Goal: Information Seeking & Learning: Learn about a topic

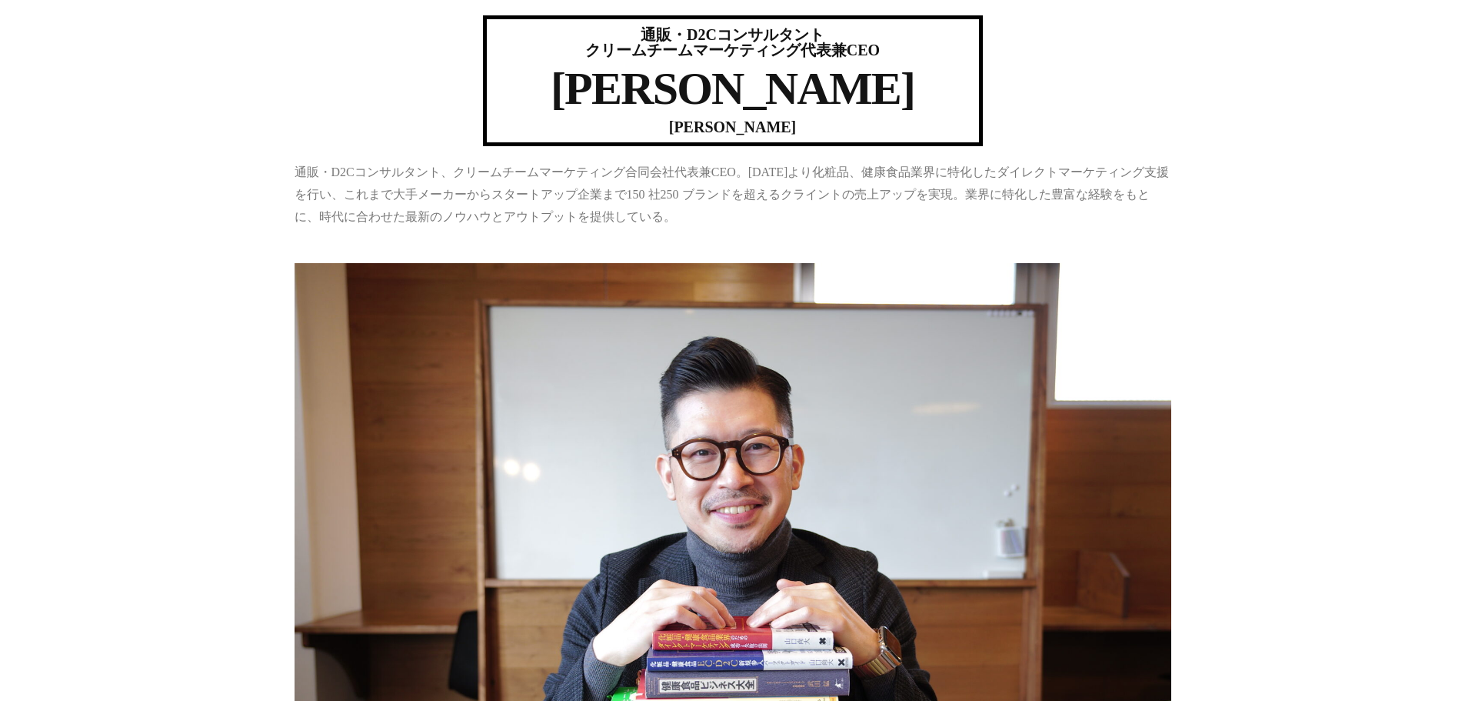
drag, startPoint x: 653, startPoint y: 135, endPoint x: 841, endPoint y: 134, distance: 187.6
click at [821, 125] on h6 "TAKAHIRO YAMAGUCHI​" at bounding box center [732, 126] width 477 height 15
click at [841, 135] on div "通販・D2Cコンサルタント クリームチームマーケティング代表兼CEO 山口尚大​ TAKAHIRO YAMAGUCHI​" at bounding box center [733, 80] width 500 height 131
drag, startPoint x: 644, startPoint y: 125, endPoint x: 859, endPoint y: 126, distance: 215.3
click at [859, 126] on h6 "TAKAHIRO YAMAGUCHI​" at bounding box center [732, 126] width 477 height 15
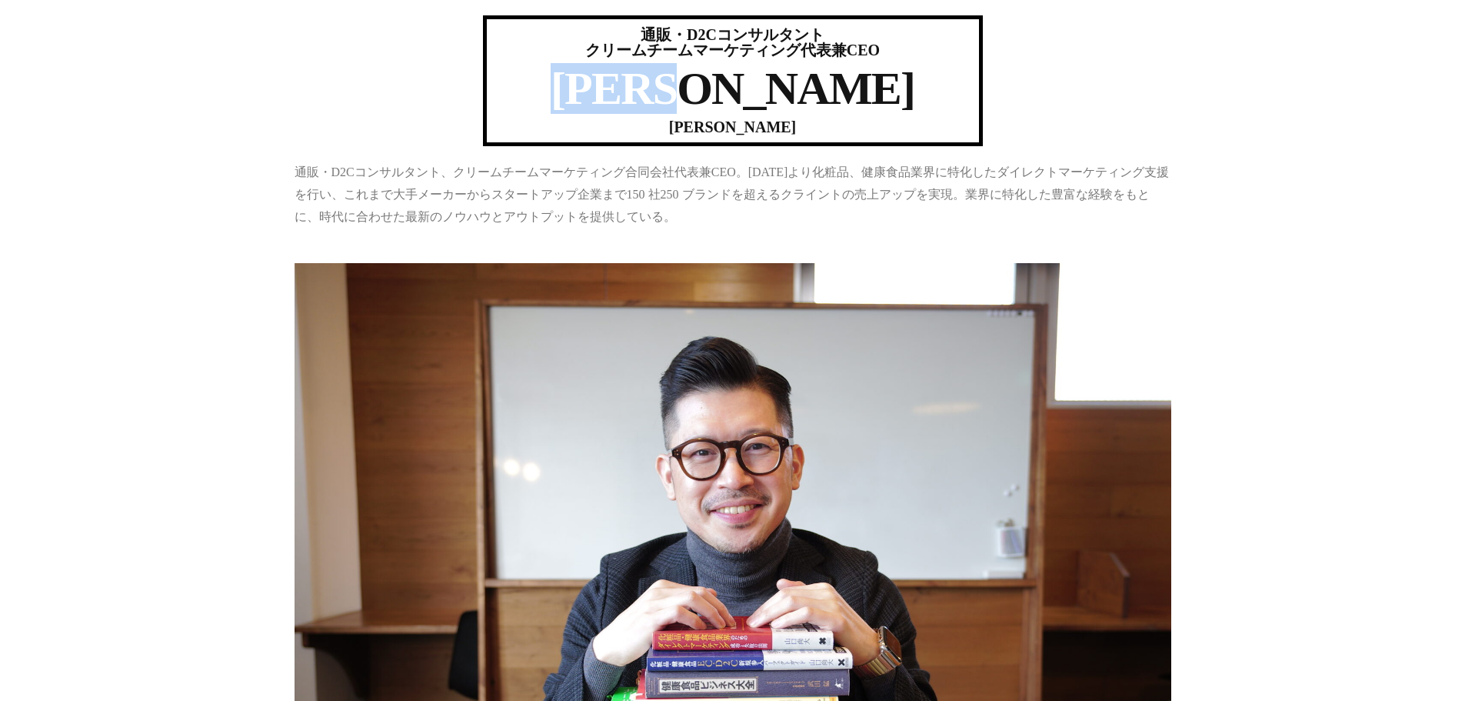
drag, startPoint x: 654, startPoint y: 82, endPoint x: 833, endPoint y: 109, distance: 180.5
click at [833, 109] on h1 "山口尚大​" at bounding box center [732, 88] width 477 height 46
drag, startPoint x: 760, startPoint y: 117, endPoint x: 752, endPoint y: 119, distance: 8.0
click at [760, 119] on h6 "TAKAHIRO YAMAGUCHI​" at bounding box center [732, 126] width 477 height 15
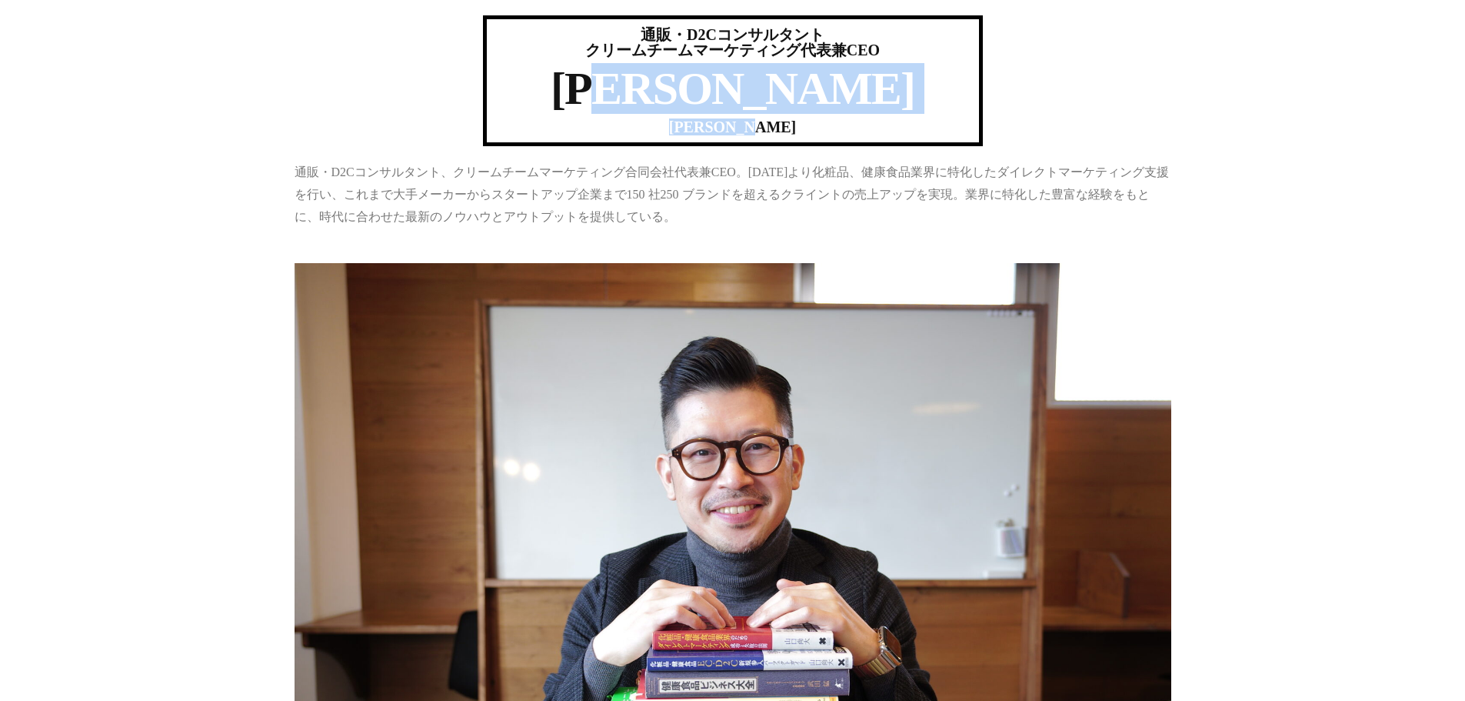
drag, startPoint x: 732, startPoint y: 92, endPoint x: 730, endPoint y: 134, distance: 41.6
click at [730, 134] on div "通販・D2Cコンサルタント クリームチームマーケティング代表兼CEO 山口尚大​ TAKAHIRO YAMAGUCHI​" at bounding box center [733, 80] width 500 height 131
click at [721, 98] on h1 "山口尚大​" at bounding box center [732, 88] width 477 height 46
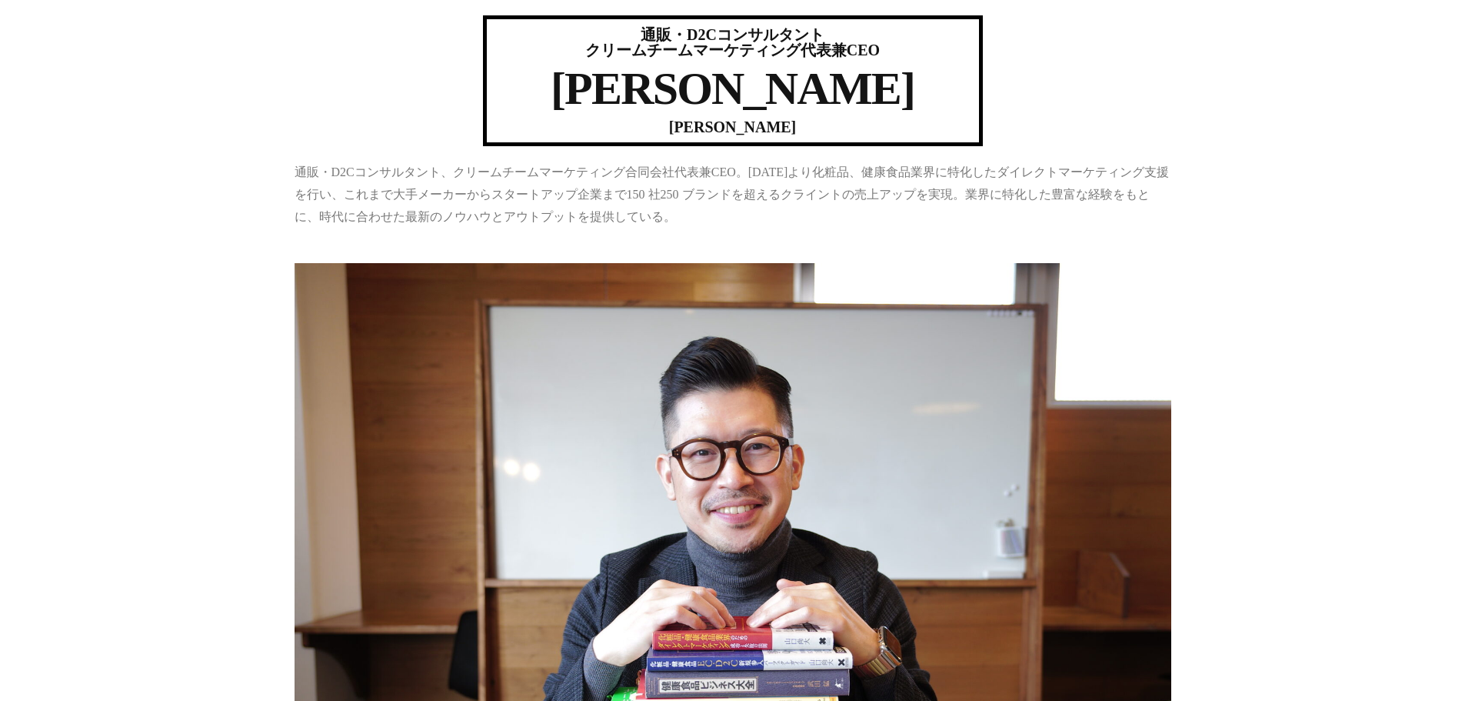
click at [685, 87] on h1 "山口尚大​" at bounding box center [732, 88] width 477 height 46
drag, startPoint x: 779, startPoint y: 82, endPoint x: 777, endPoint y: 141, distance: 58.5
click at [780, 132] on div "通販・D2Cコンサルタント クリームチームマーケティング代表兼CEO 山口尚大​ TAKAHIRO YAMAGUCHI​" at bounding box center [733, 80] width 500 height 131
drag, startPoint x: 771, startPoint y: 185, endPoint x: 761, endPoint y: 184, distance: 10.1
click at [771, 186] on p "通販・D2Cコンサルタント、クリームチームマーケティング合同会社代表兼CEO。2006 年より化粧品、健康食品業界に特化したダイレクトマーケティング支援を行い…" at bounding box center [733, 194] width 877 height 66
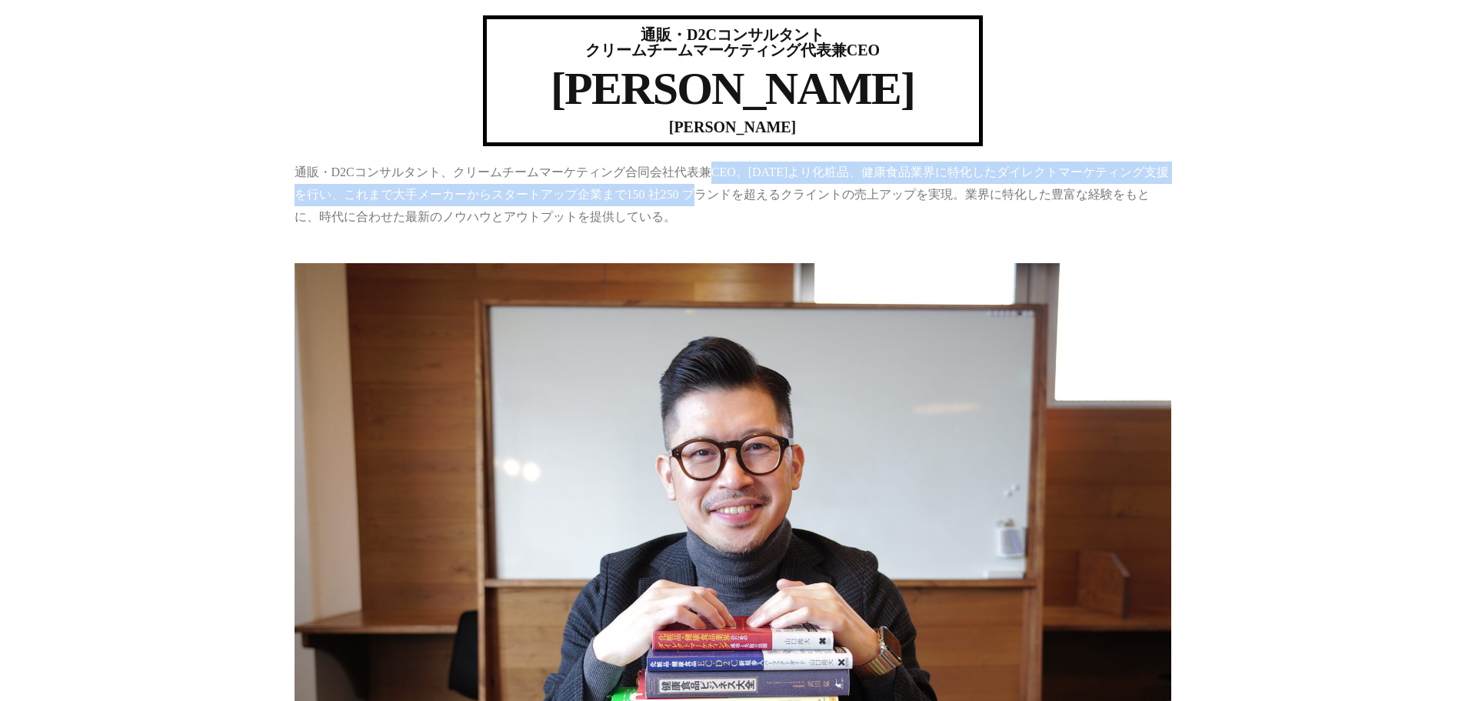
drag, startPoint x: 712, startPoint y: 170, endPoint x: 718, endPoint y: 198, distance: 28.4
click at [718, 198] on p "通販・D2Cコンサルタント、クリームチームマーケティング合同会社代表兼CEO。2006 年より化粧品、健康食品業界に特化したダイレクトマーケティング支援を行い…" at bounding box center [733, 194] width 877 height 66
click at [673, 190] on p "通販・D2Cコンサルタント、クリームチームマーケティング合同会社代表兼CEO。2006 年より化粧品、健康食品業界に特化したダイレクトマーケティング支援を行い…" at bounding box center [733, 194] width 877 height 66
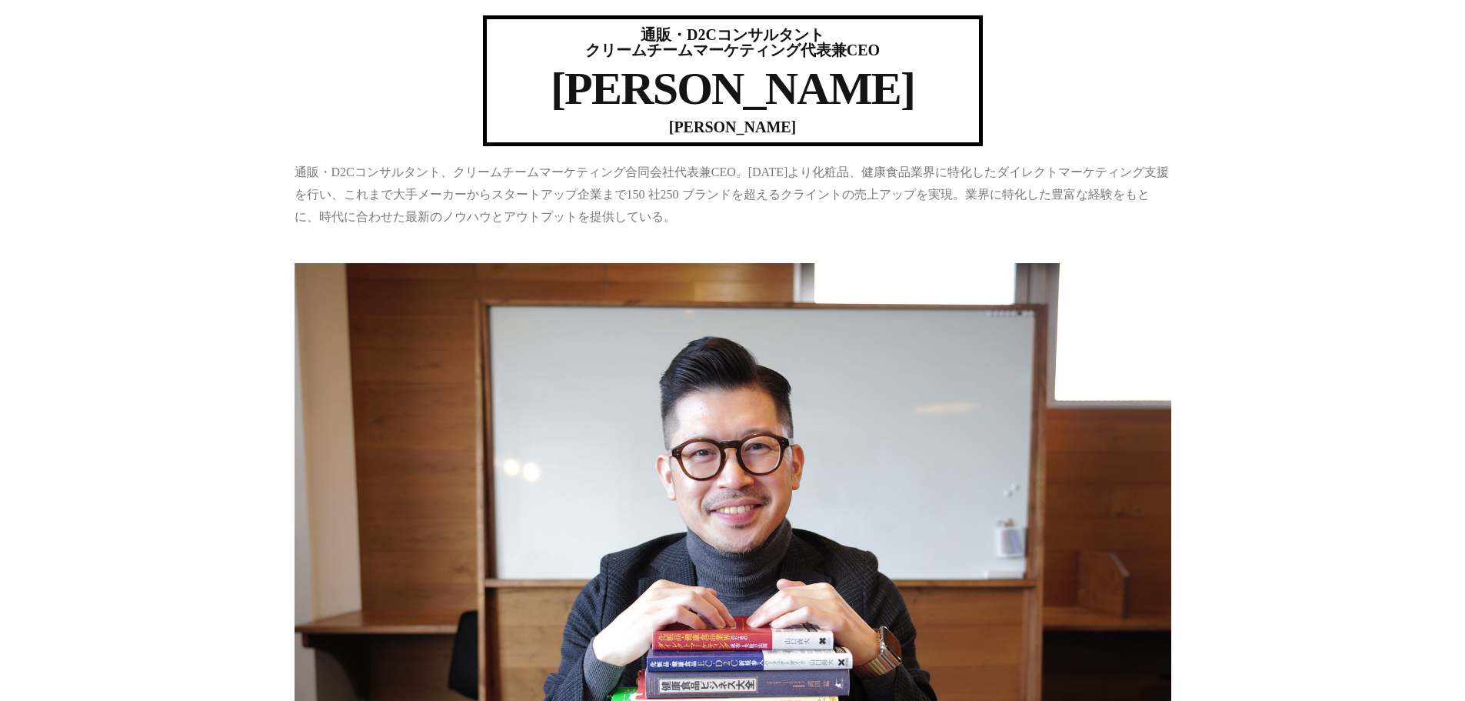
click at [665, 173] on p "通販・D2Cコンサルタント、クリームチームマーケティング合同会社代表兼CEO。2006 年より化粧品、健康食品業界に特化したダイレクトマーケティング支援を行い…" at bounding box center [733, 194] width 877 height 66
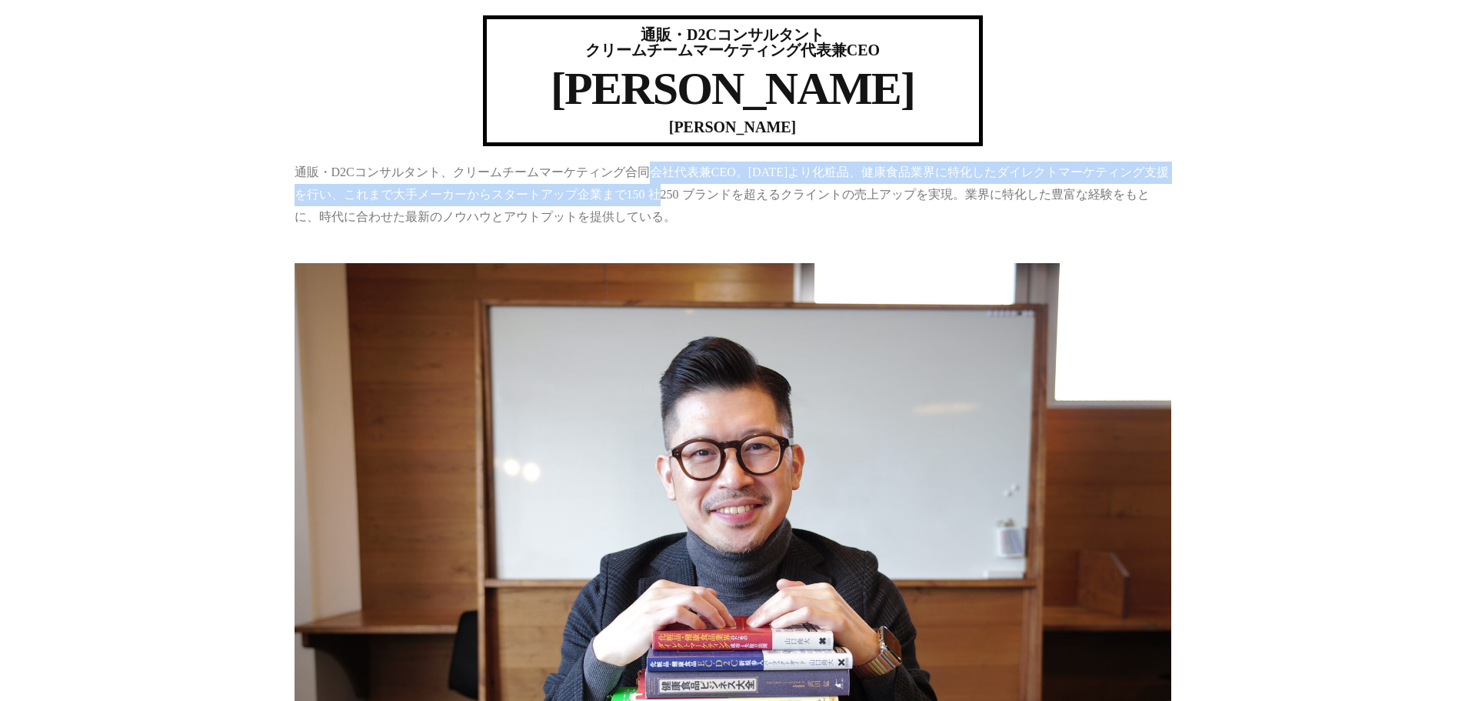
drag, startPoint x: 665, startPoint y: 173, endPoint x: 666, endPoint y: 195, distance: 21.5
click at [666, 195] on p "通販・D2Cコンサルタント、クリームチームマーケティング合同会社代表兼CEO。2006 年より化粧品、健康食品業界に特化したダイレクトマーケティング支援を行い…" at bounding box center [733, 194] width 877 height 66
click at [661, 185] on p "通販・D2Cコンサルタント、クリームチームマーケティング合同会社代表兼CEO。2006 年より化粧品、健康食品業界に特化したダイレクトマーケティング支援を行い…" at bounding box center [733, 194] width 877 height 66
click at [669, 175] on p "通販・D2Cコンサルタント、クリームチームマーケティング合同会社代表兼CEO。2006 年より化粧品、健康食品業界に特化したダイレクトマーケティング支援を行い…" at bounding box center [733, 194] width 877 height 66
drag, startPoint x: 663, startPoint y: 171, endPoint x: 664, endPoint y: 197, distance: 26.2
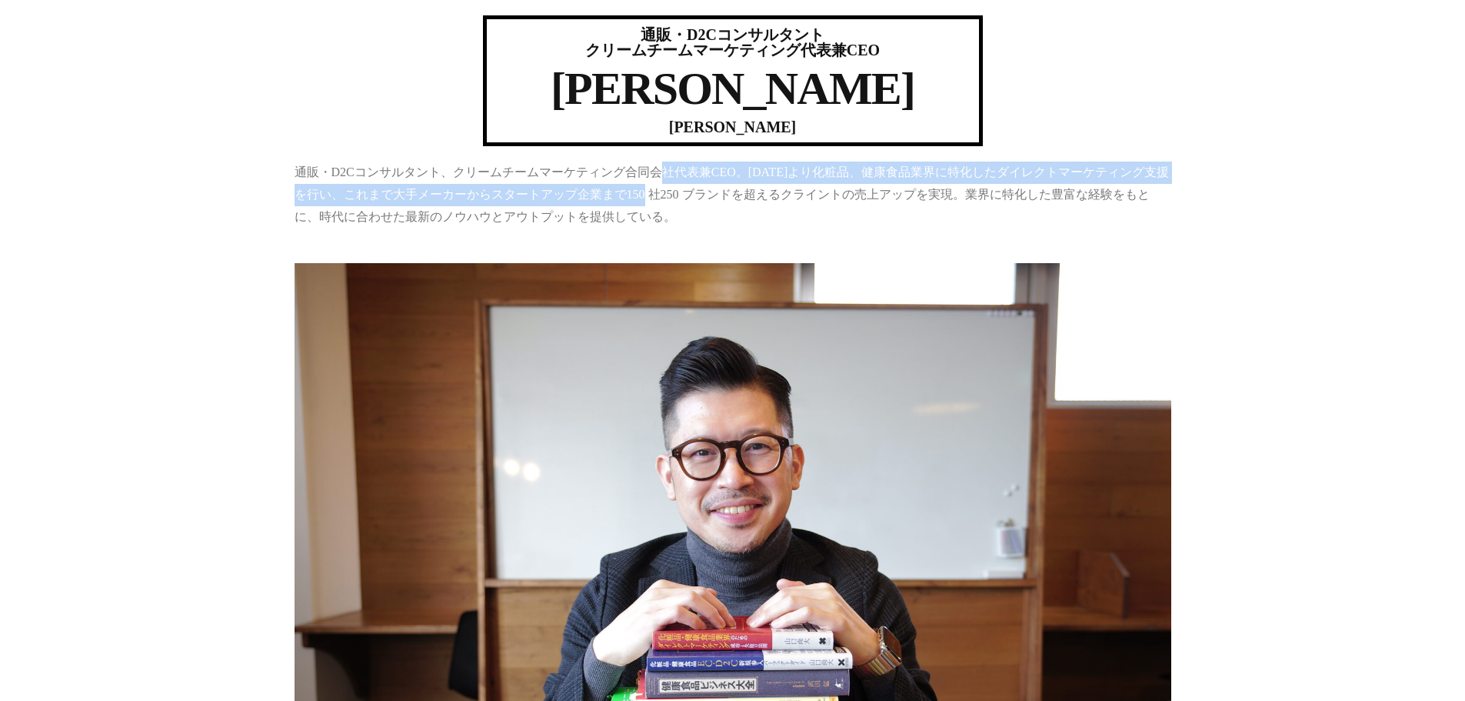
click at [664, 197] on p "通販・D2Cコンサルタント、クリームチームマーケティング合同会社代表兼CEO。2006 年より化粧品、健康食品業界に特化したダイレクトマーケティング支援を行い…" at bounding box center [733, 194] width 877 height 66
click at [658, 188] on p "通販・D2Cコンサルタント、クリームチームマーケティング合同会社代表兼CEO。2006 年より化粧品、健康食品業界に特化したダイレクトマーケティング支援を行い…" at bounding box center [733, 194] width 877 height 66
drag, startPoint x: 664, startPoint y: 172, endPoint x: 664, endPoint y: 193, distance: 20.8
click at [664, 191] on p "通販・D2Cコンサルタント、クリームチームマーケティング合同会社代表兼CEO。2006 年より化粧品、健康食品業界に特化したダイレクトマーケティング支援を行い…" at bounding box center [733, 194] width 877 height 66
click at [664, 201] on p "通販・D2Cコンサルタント、クリームチームマーケティング合同会社代表兼CEO。2006 年より化粧品、健康食品業界に特化したダイレクトマーケティング支援を行い…" at bounding box center [733, 194] width 877 height 66
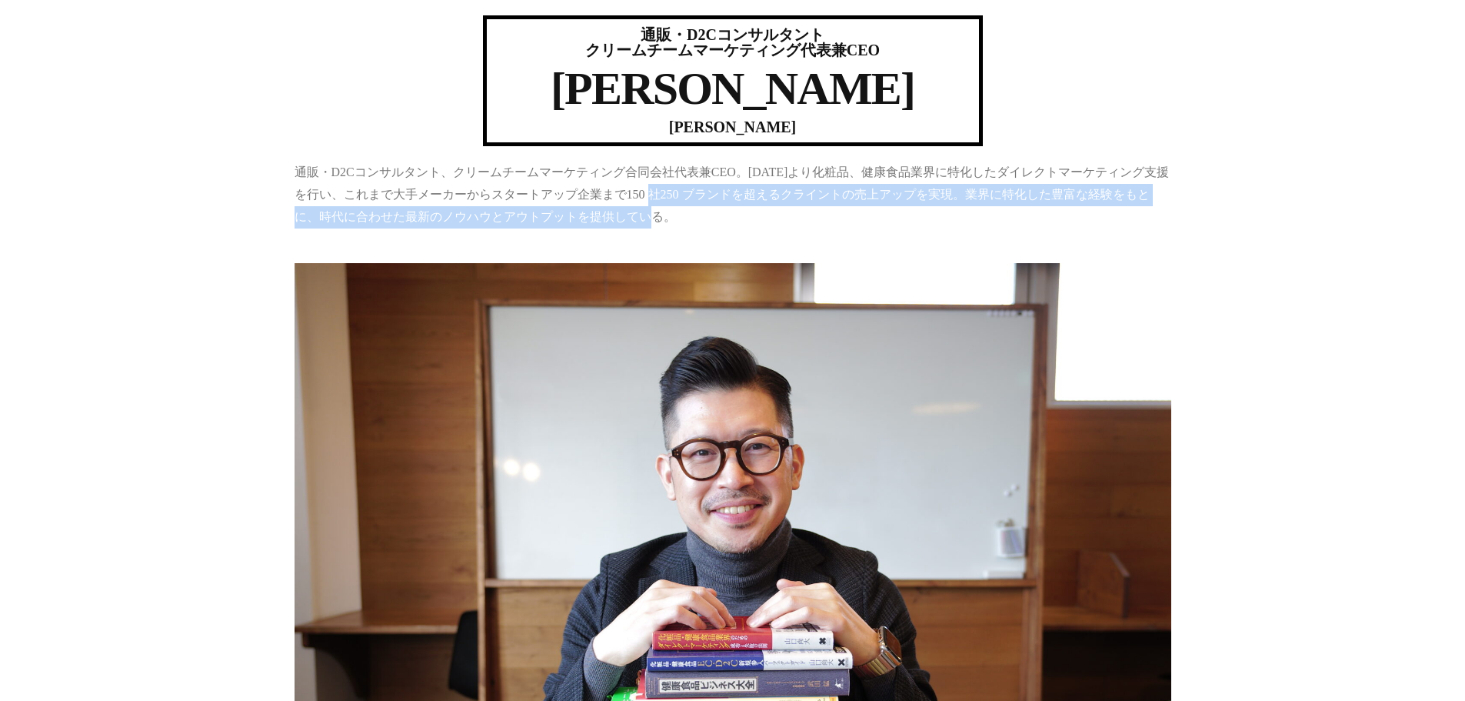
drag, startPoint x: 664, startPoint y: 195, endPoint x: 669, endPoint y: 212, distance: 17.5
click at [669, 212] on p "通販・D2Cコンサルタント、クリームチームマーケティング合同会社代表兼CEO。2006 年より化粧品、健康食品業界に特化したダイレクトマーケティング支援を行い…" at bounding box center [733, 194] width 877 height 66
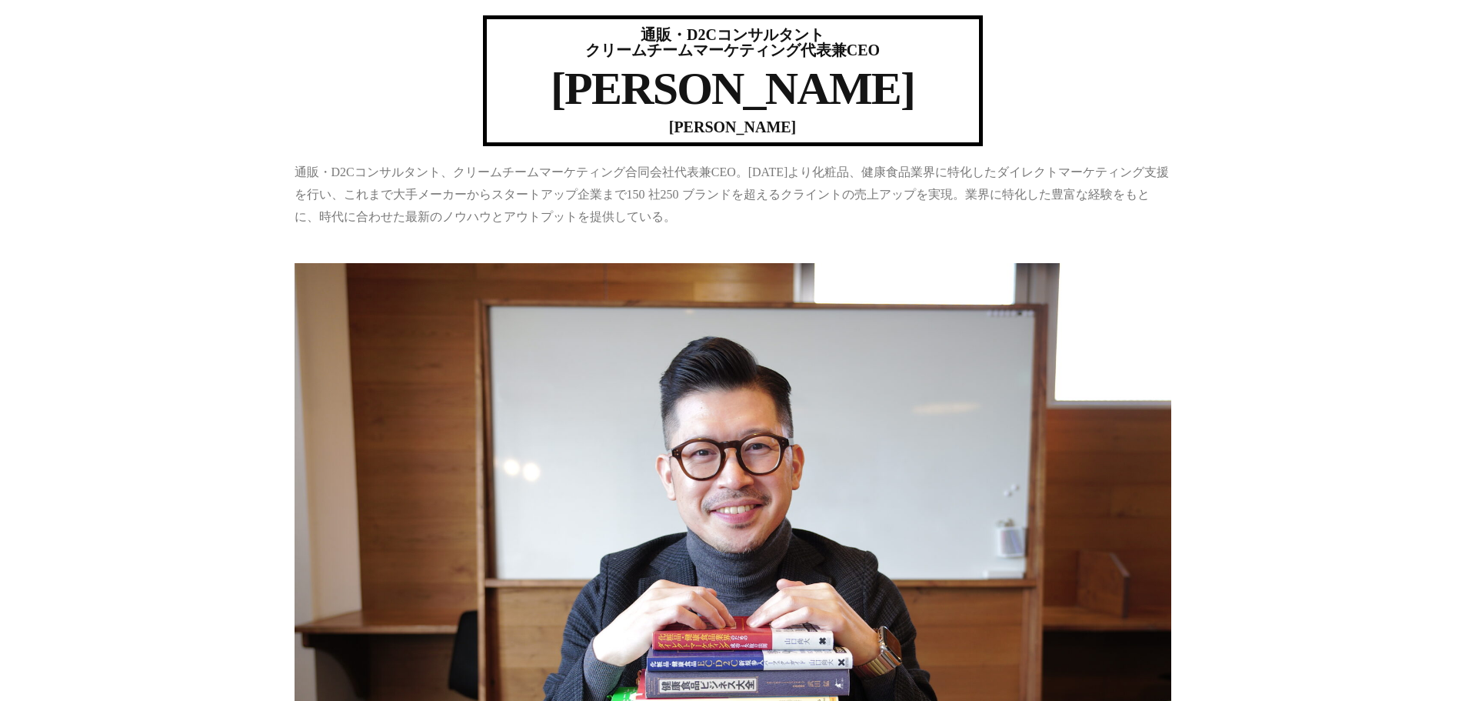
click at [701, 218] on p "通販・D2Cコンサルタント、クリームチームマーケティング合同会社代表兼CEO。2006 年より化粧品、健康食品業界に特化したダイレクトマーケティング支援を行い…" at bounding box center [733, 194] width 877 height 66
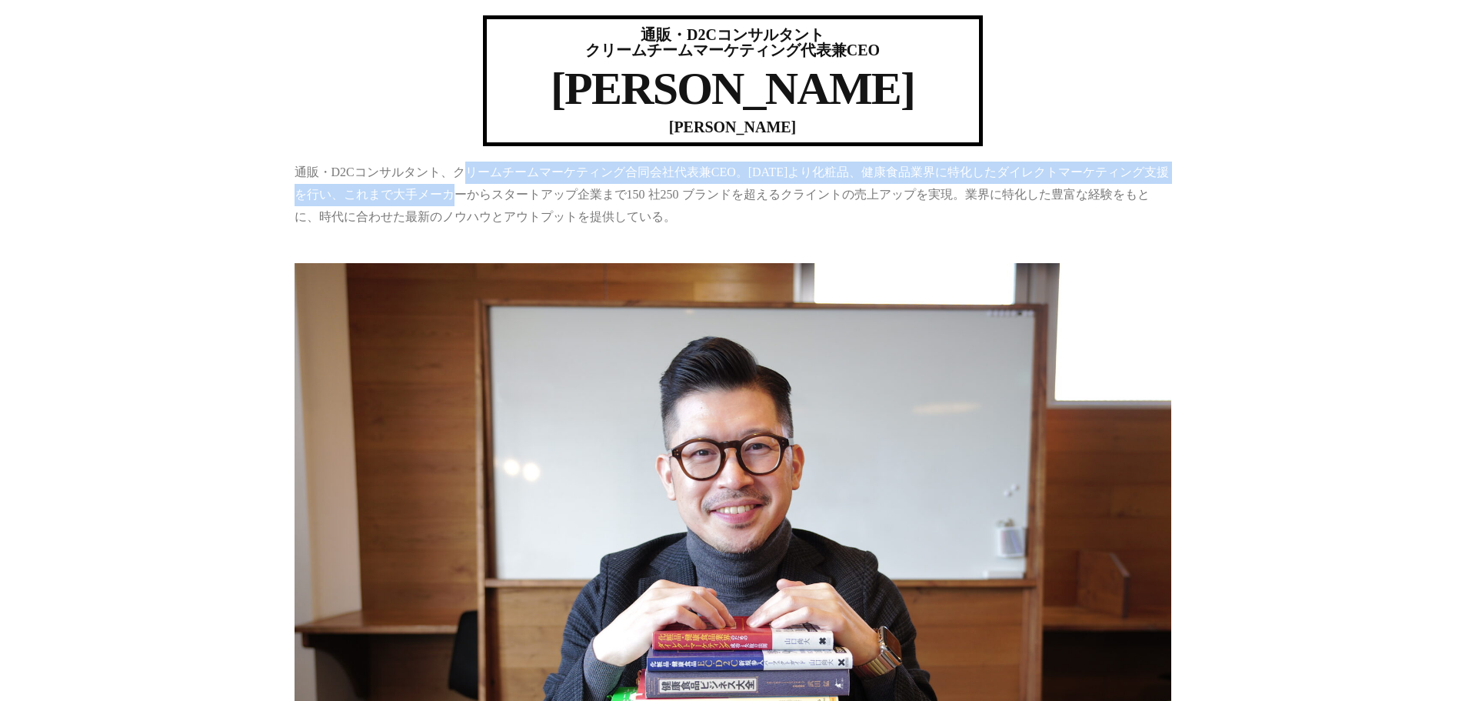
drag, startPoint x: 464, startPoint y: 173, endPoint x: 475, endPoint y: 201, distance: 30.7
click at [471, 200] on p "通販・D2Cコンサルタント、クリームチームマーケティング合同会社代表兼CEO。2006 年より化粧品、健康食品業界に特化したダイレクトマーケティング支援を行い…" at bounding box center [733, 194] width 877 height 66
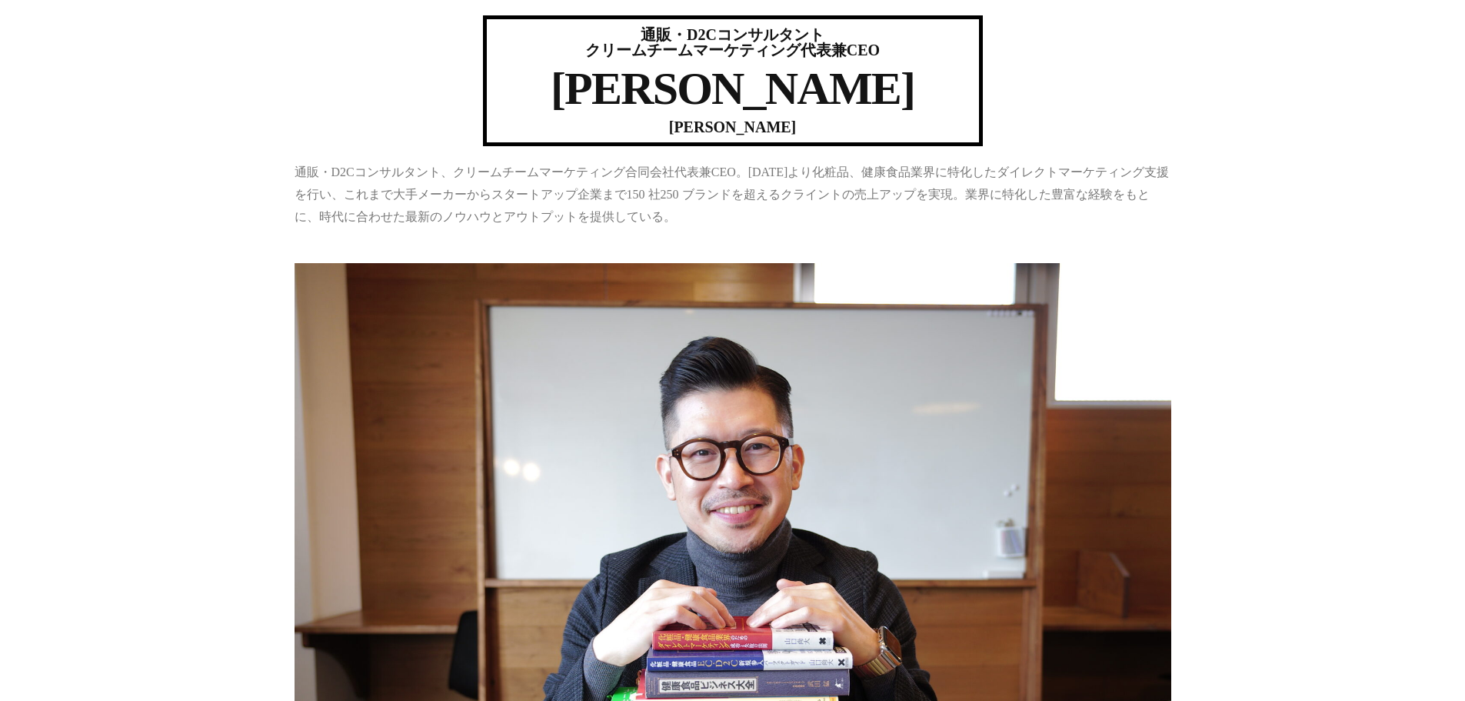
click at [479, 201] on p "通販・D2Cコンサルタント、クリームチームマーケティング合同会社代表兼CEO。2006 年より化粧品、健康食品業界に特化したダイレクトマーケティング支援を行い…" at bounding box center [733, 194] width 877 height 66
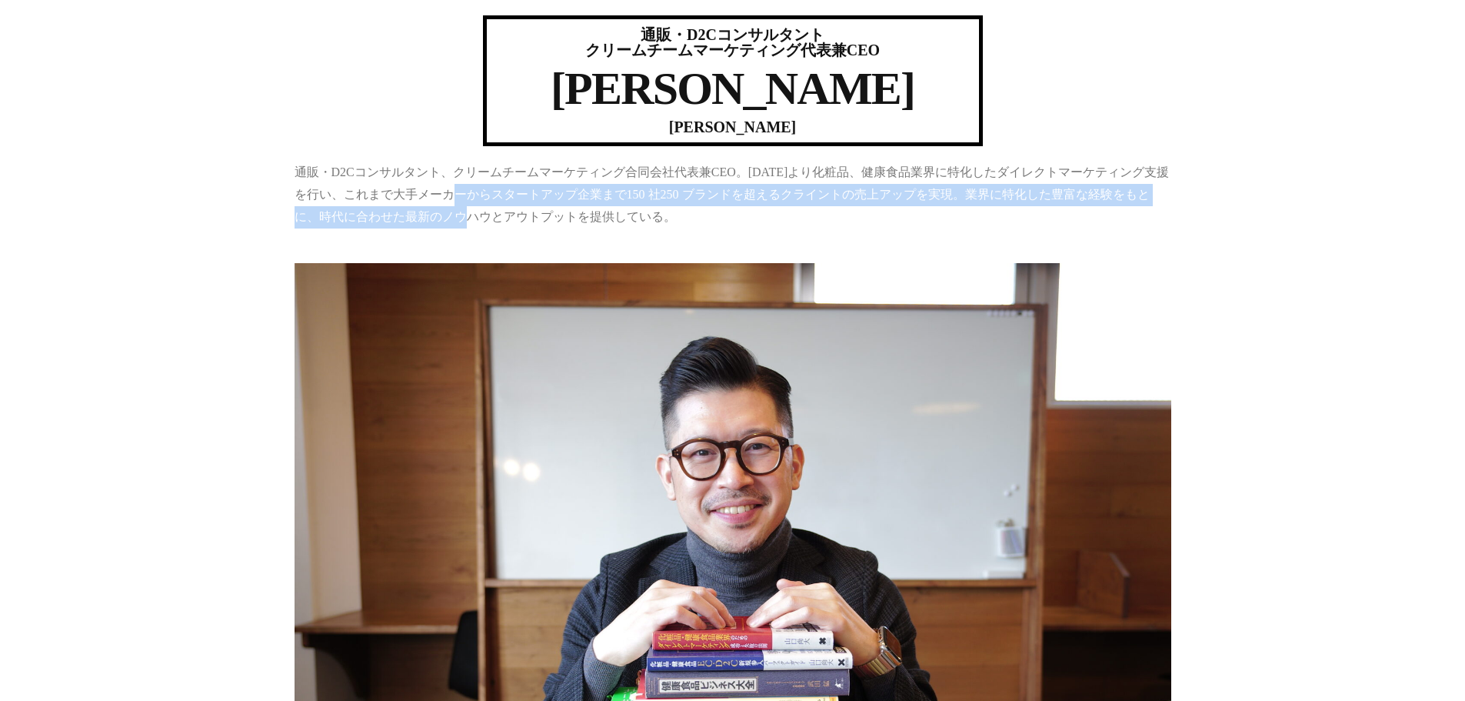
drag, startPoint x: 470, startPoint y: 201, endPoint x: 474, endPoint y: 218, distance: 18.3
click at [474, 218] on p "通販・D2Cコンサルタント、クリームチームマーケティング合同会社代表兼CEO。2006 年より化粧品、健康食品業界に特化したダイレクトマーケティング支援を行い…" at bounding box center [733, 194] width 877 height 66
click at [461, 198] on p "通販・D2Cコンサルタント、クリームチームマーケティング合同会社代表兼CEO。2006 年より化粧品、健康食品業界に特化したダイレクトマーケティング支援を行い…" at bounding box center [733, 194] width 877 height 66
drag, startPoint x: 466, startPoint y: 197, endPoint x: 472, endPoint y: 218, distance: 22.4
click at [472, 218] on p "通販・D2Cコンサルタント、クリームチームマーケティング合同会社代表兼CEO。2006 年より化粧品、健康食品業界に特化したダイレクトマーケティング支援を行い…" at bounding box center [733, 194] width 877 height 66
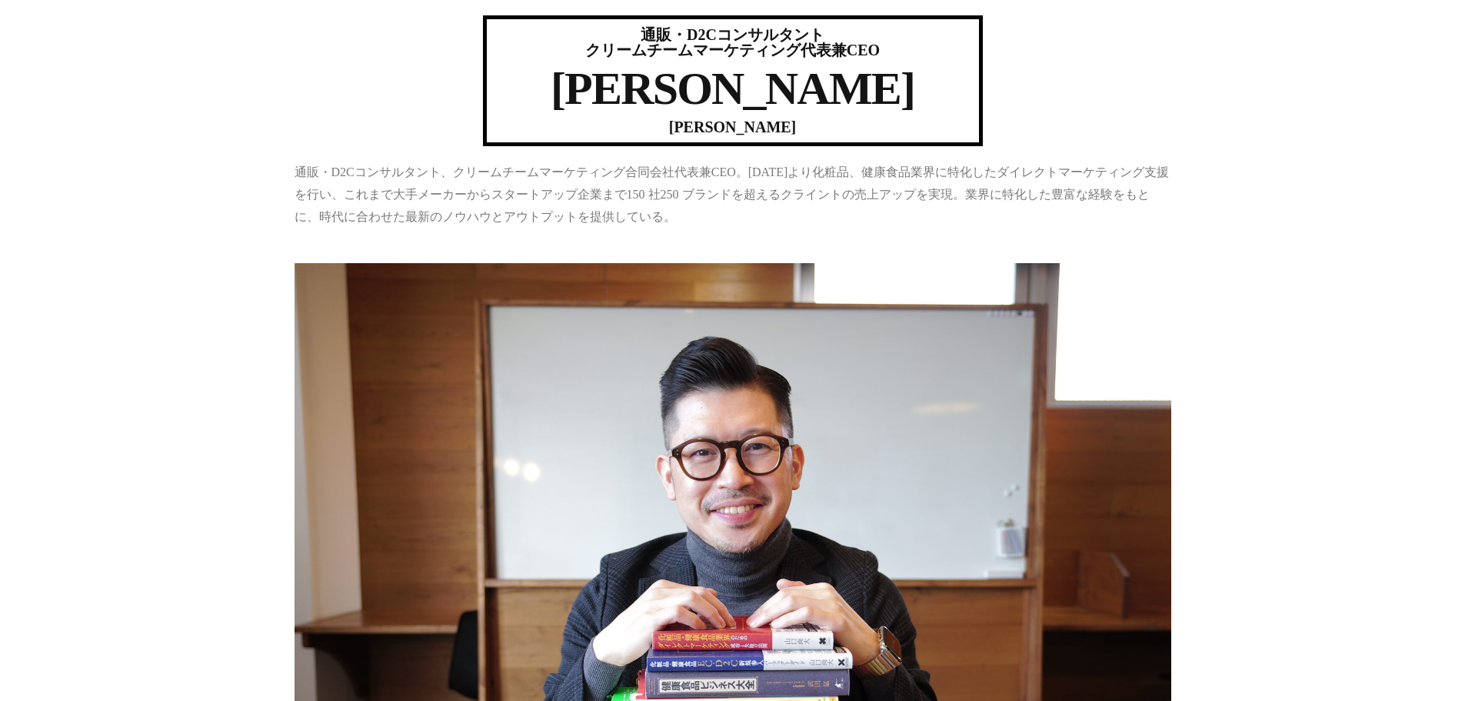
click at [488, 226] on p "通販・D2Cコンサルタント、クリームチームマーケティング合同会社代表兼CEO。2006 年より化粧品、健康食品業界に特化したダイレクトマーケティング支援を行い…" at bounding box center [733, 194] width 877 height 66
drag, startPoint x: 625, startPoint y: 85, endPoint x: 843, endPoint y: 85, distance: 217.6
click at [843, 85] on h1 "山口尚大​" at bounding box center [732, 88] width 477 height 46
copy h1 "山口尚大​"
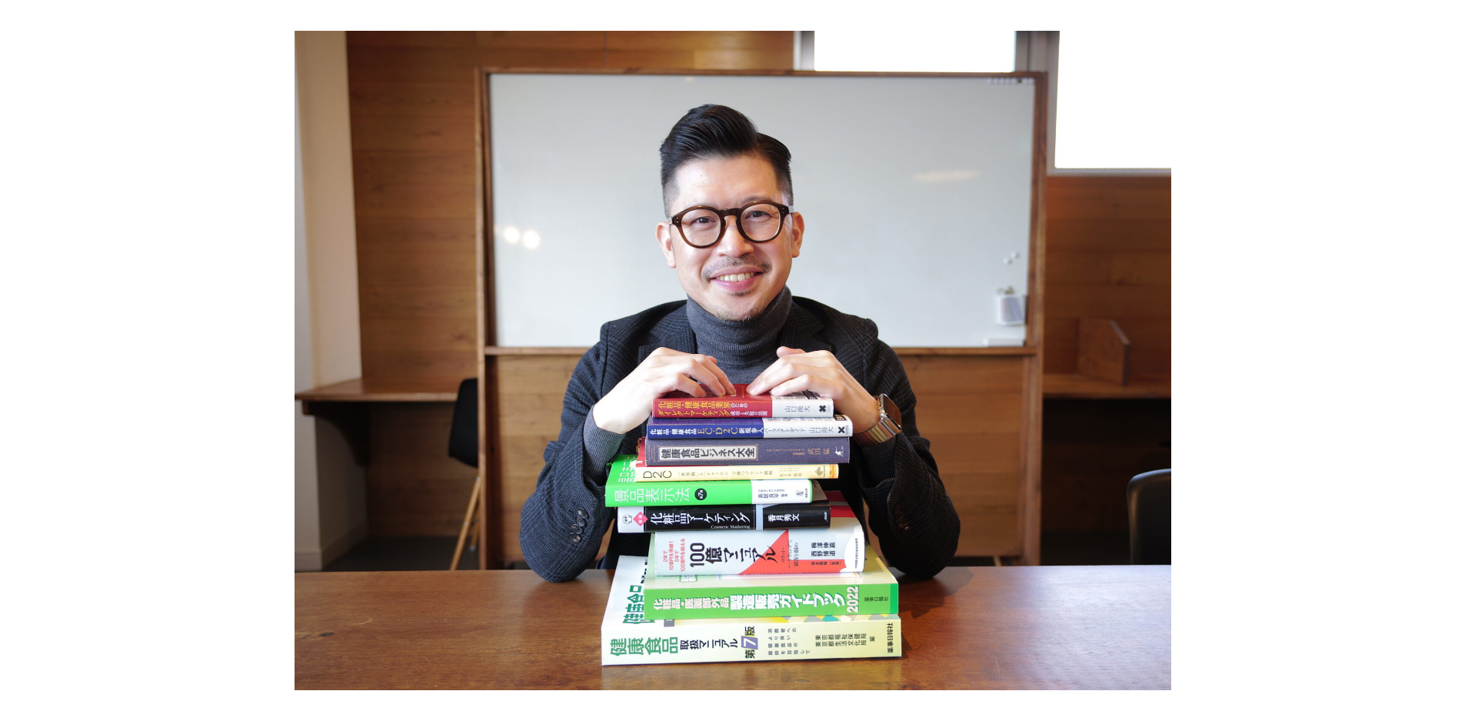
click at [714, 55] on img at bounding box center [733, 360] width 877 height 658
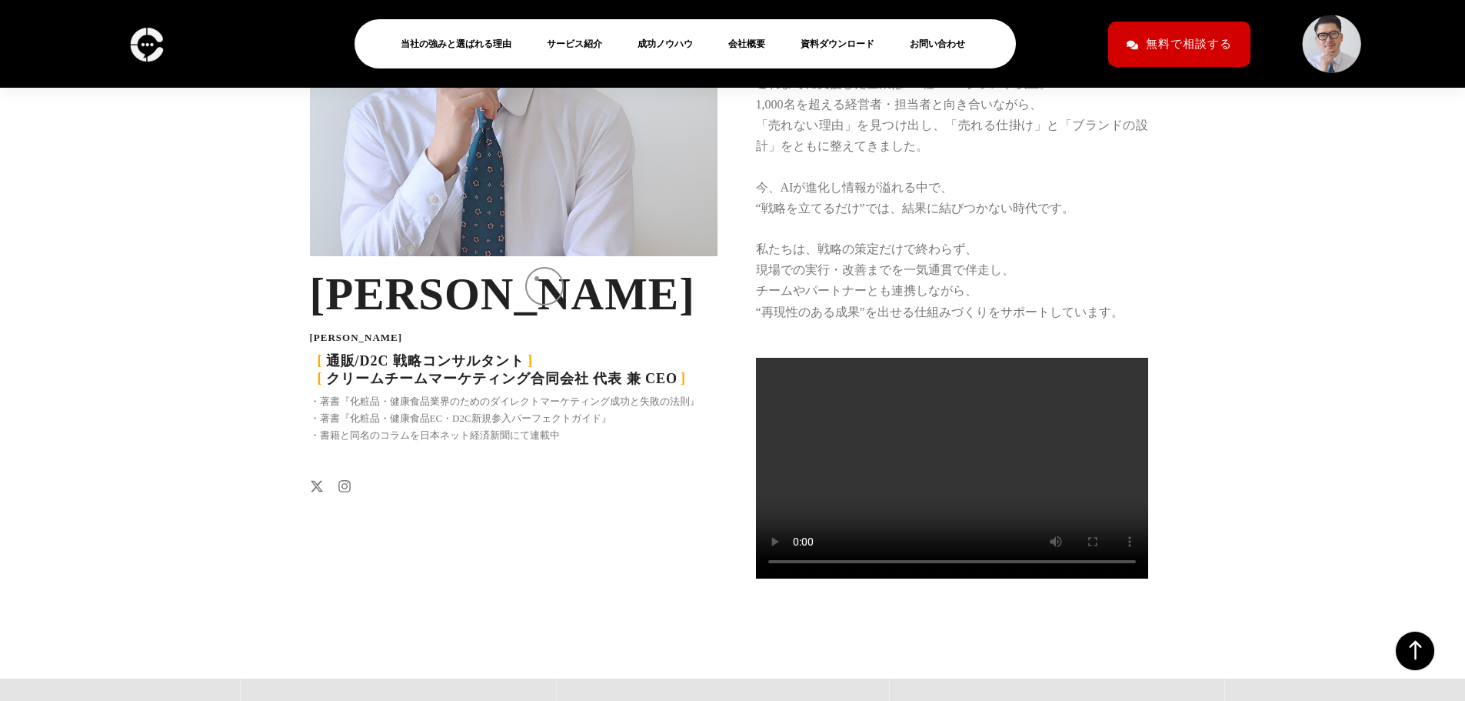
scroll to position [2526, 0]
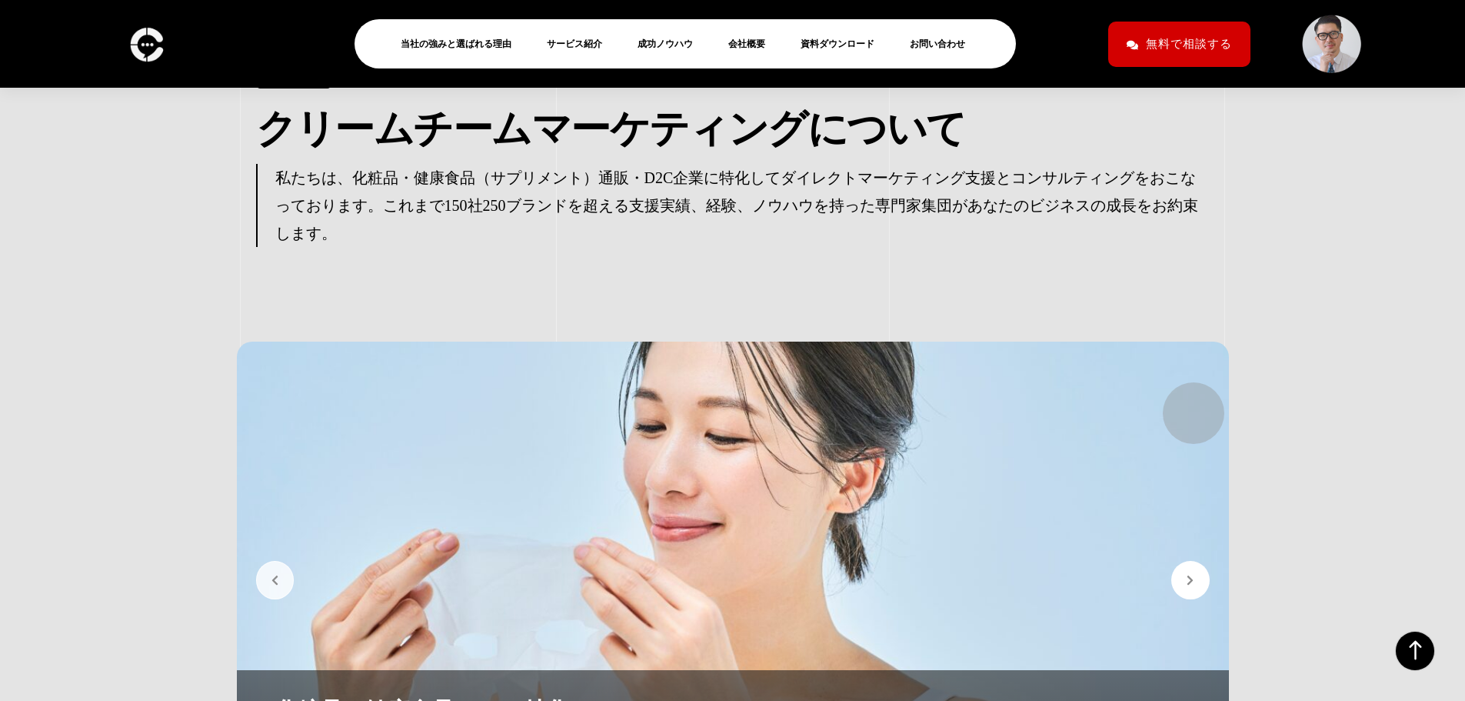
click at [1187, 405] on div "圧倒的なケーススタディで戦略と実行を一気通貫 150社250ブランド500プロジェクトの業界内の圧倒的なケーススタディを保有。 成功も失敗も熟知したコンサルタ…" at bounding box center [733, 580] width 992 height 478
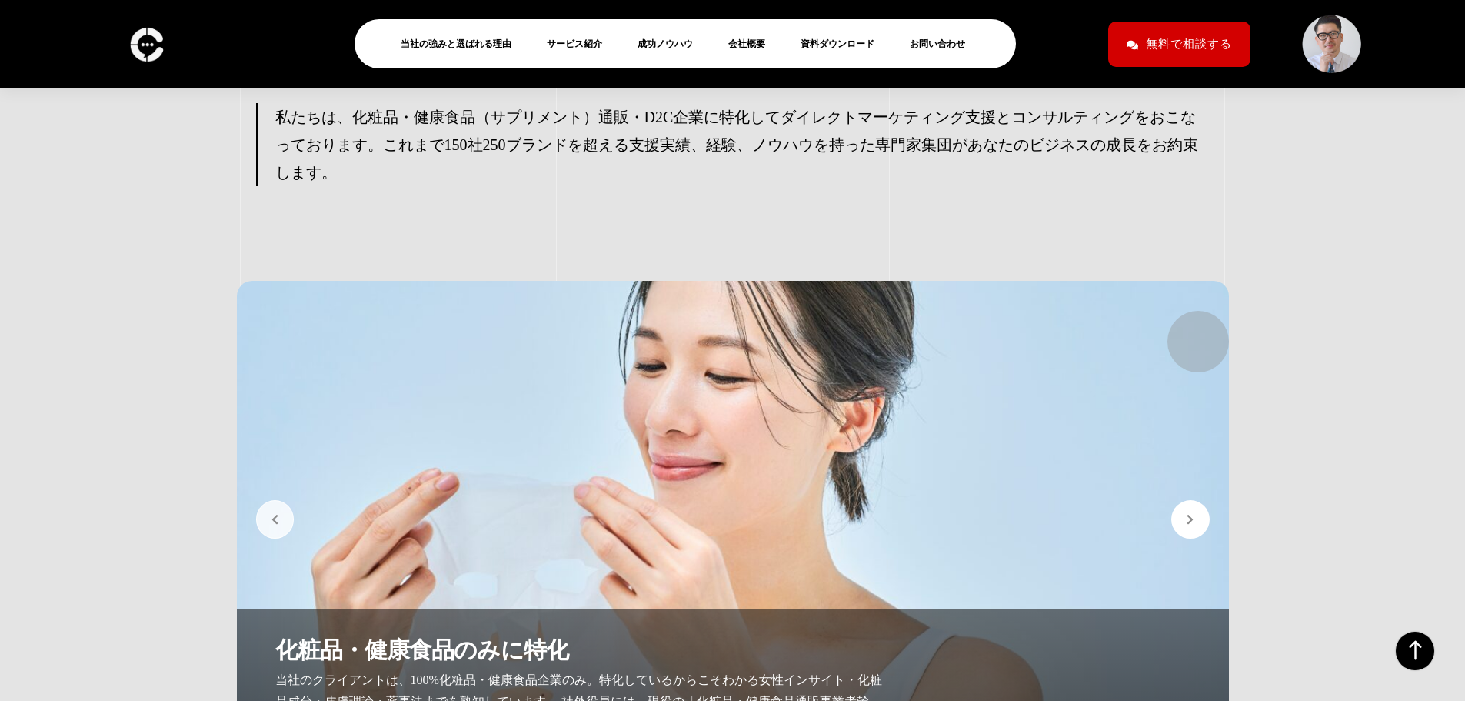
click at [1190, 500] on button "button" at bounding box center [1190, 519] width 38 height 38
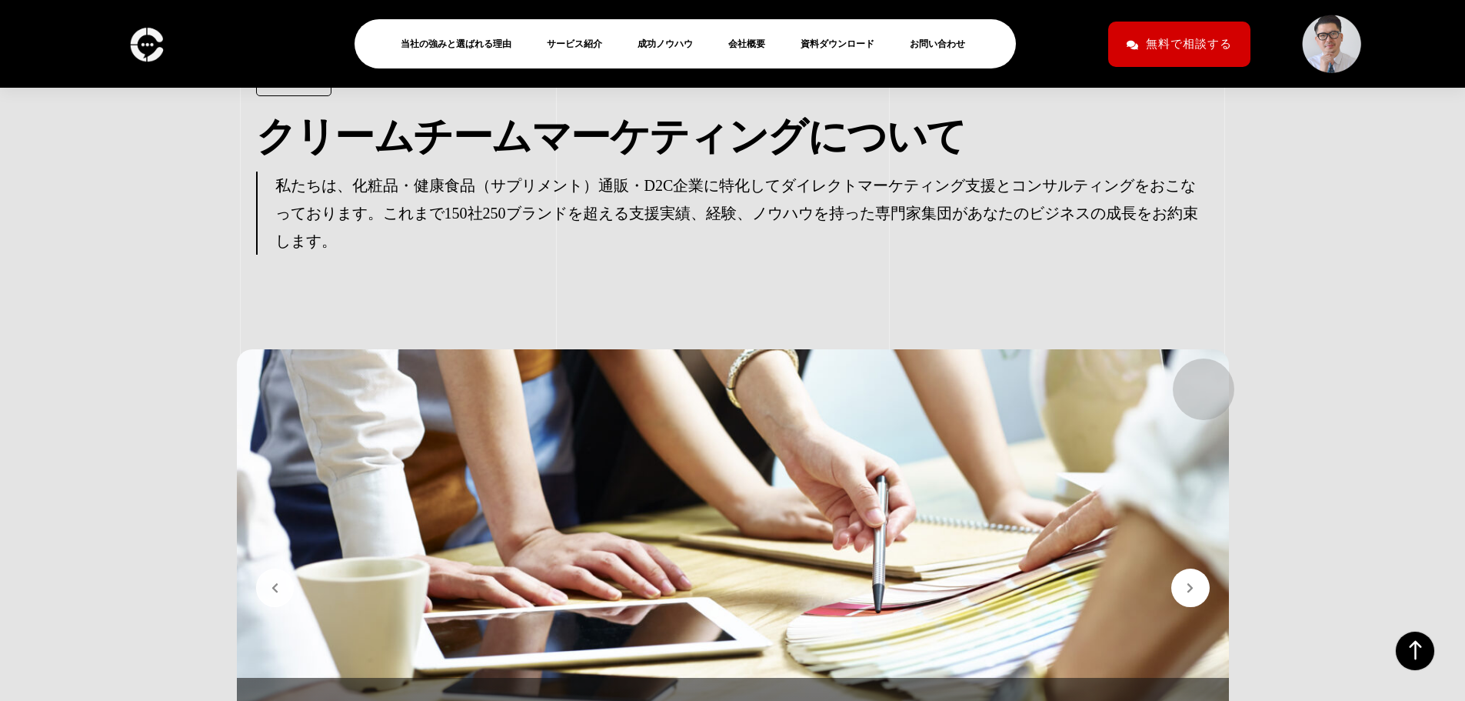
click at [1195, 568] on button "button" at bounding box center [1190, 587] width 38 height 38
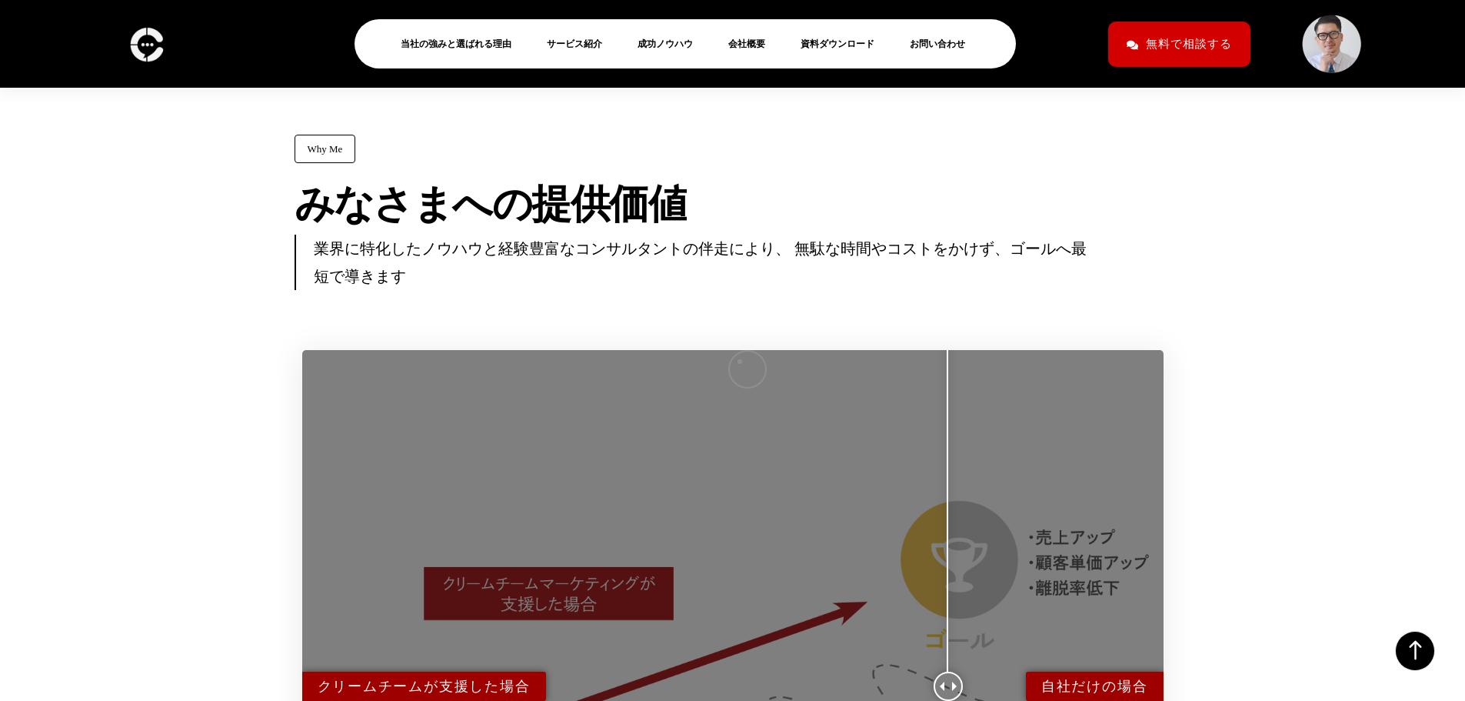
drag, startPoint x: 887, startPoint y: 338, endPoint x: 761, endPoint y: 367, distance: 129.5
click at [719, 366] on div at bounding box center [732, 685] width 861 height 671
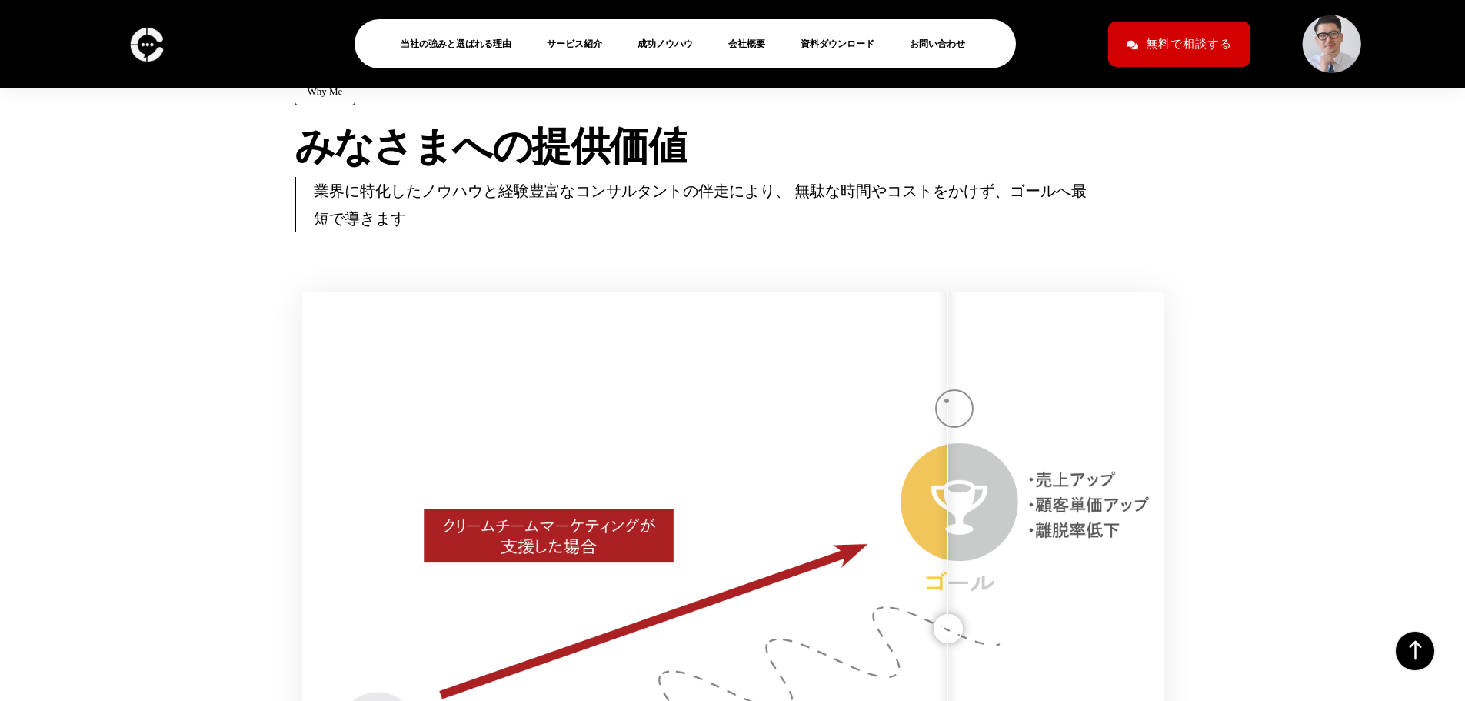
scroll to position [10222, 0]
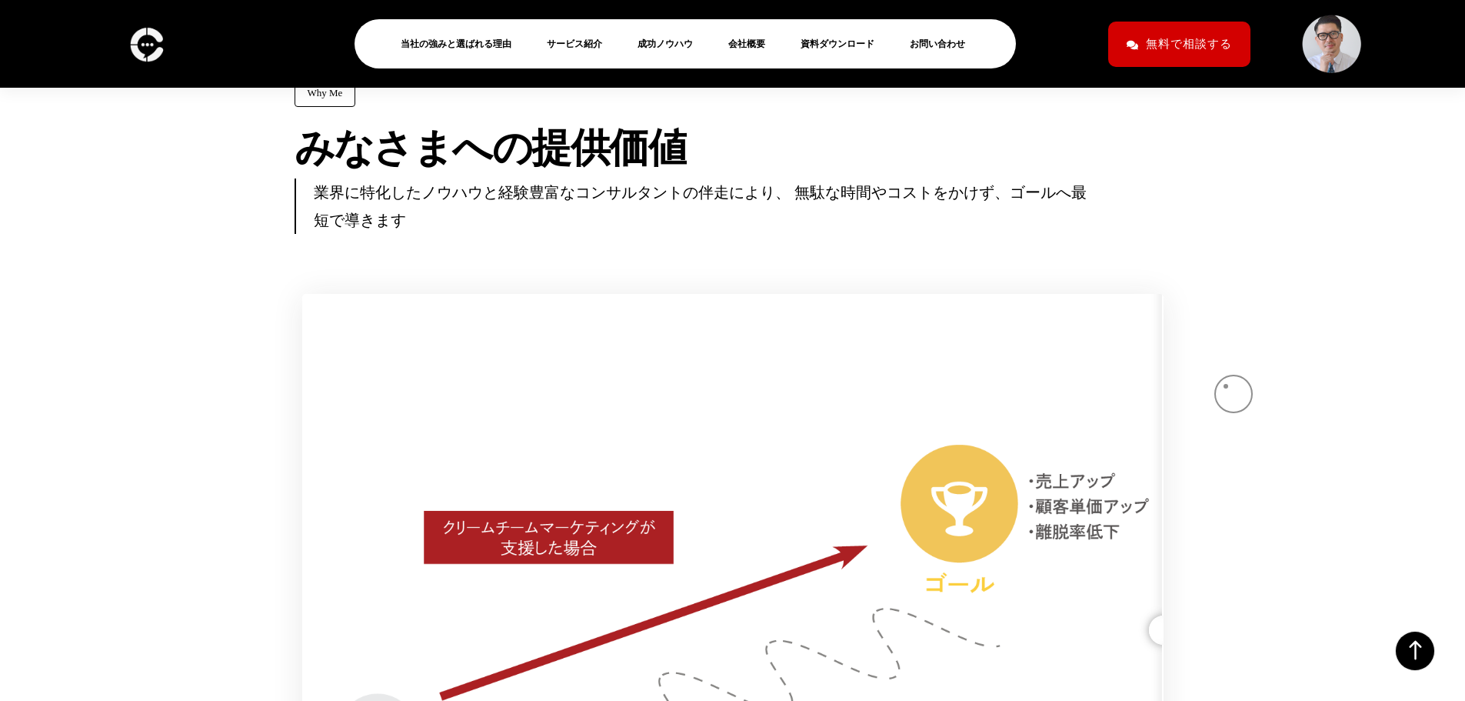
drag, startPoint x: 953, startPoint y: 413, endPoint x: 1243, endPoint y: 380, distance: 291.8
click at [1236, 384] on div "Why Me み な さ ま へ の 提 供 価 値 業界に特化したノウハウと経験豊富なコンサルタントの伴走により、 無駄な時間やコストをかけず、ゴールへ最短…" at bounding box center [732, 525] width 1465 height 1124
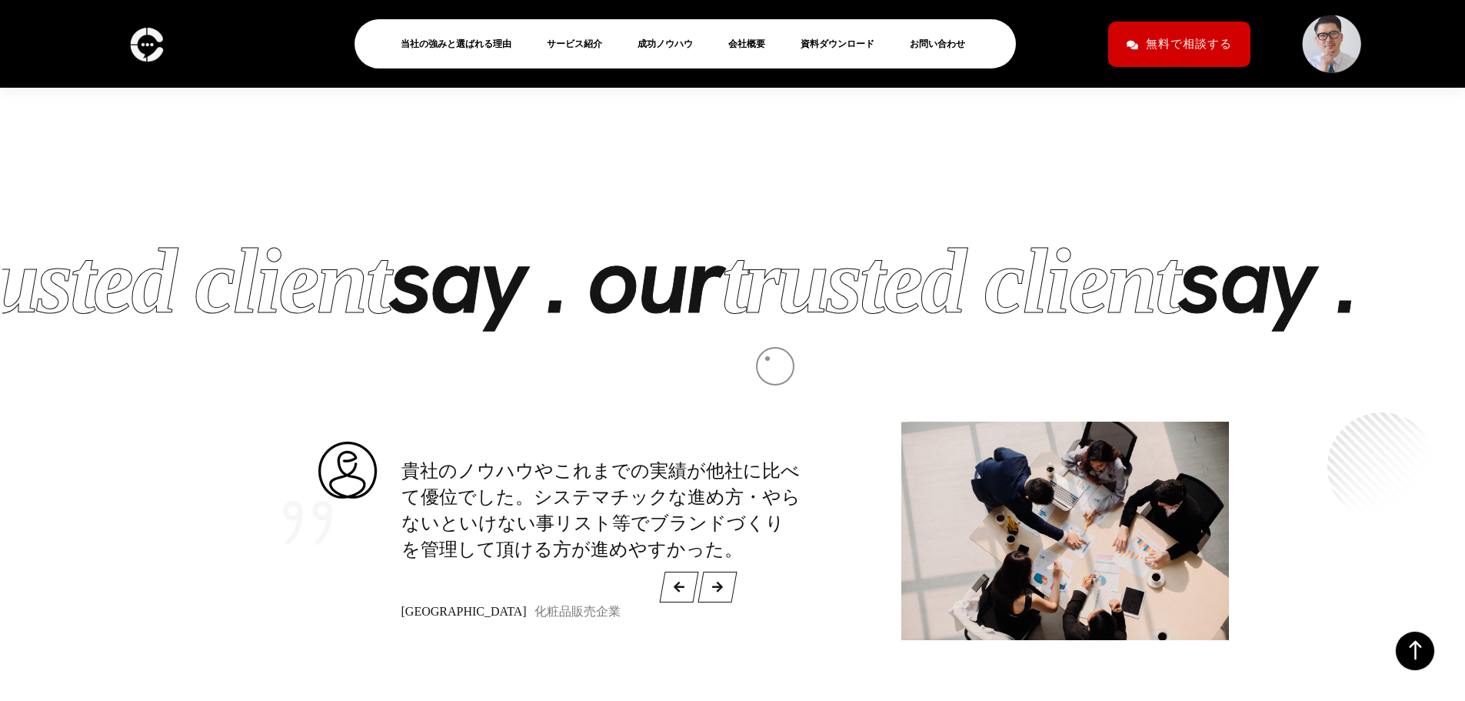
scroll to position [13881, 0]
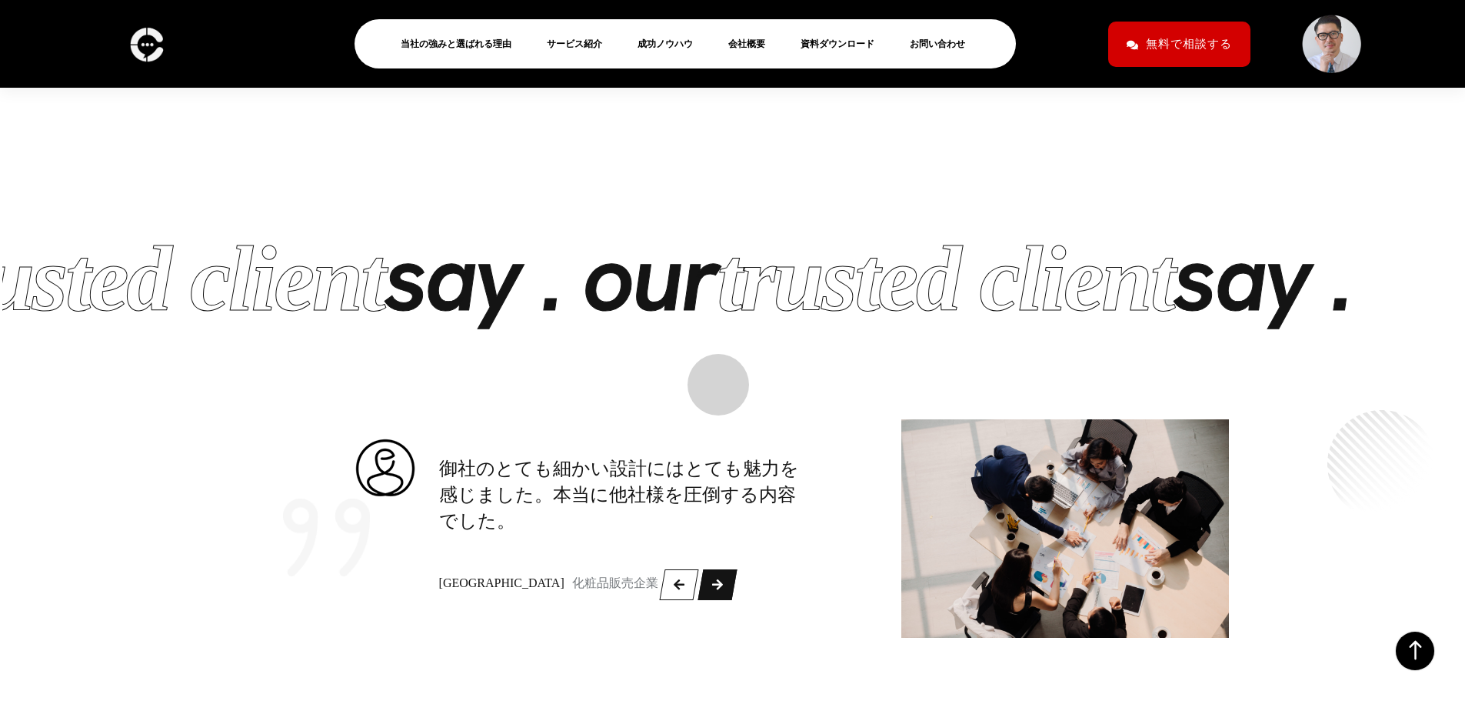
click at [711, 568] on div "Next slide" at bounding box center [717, 585] width 21 height 34
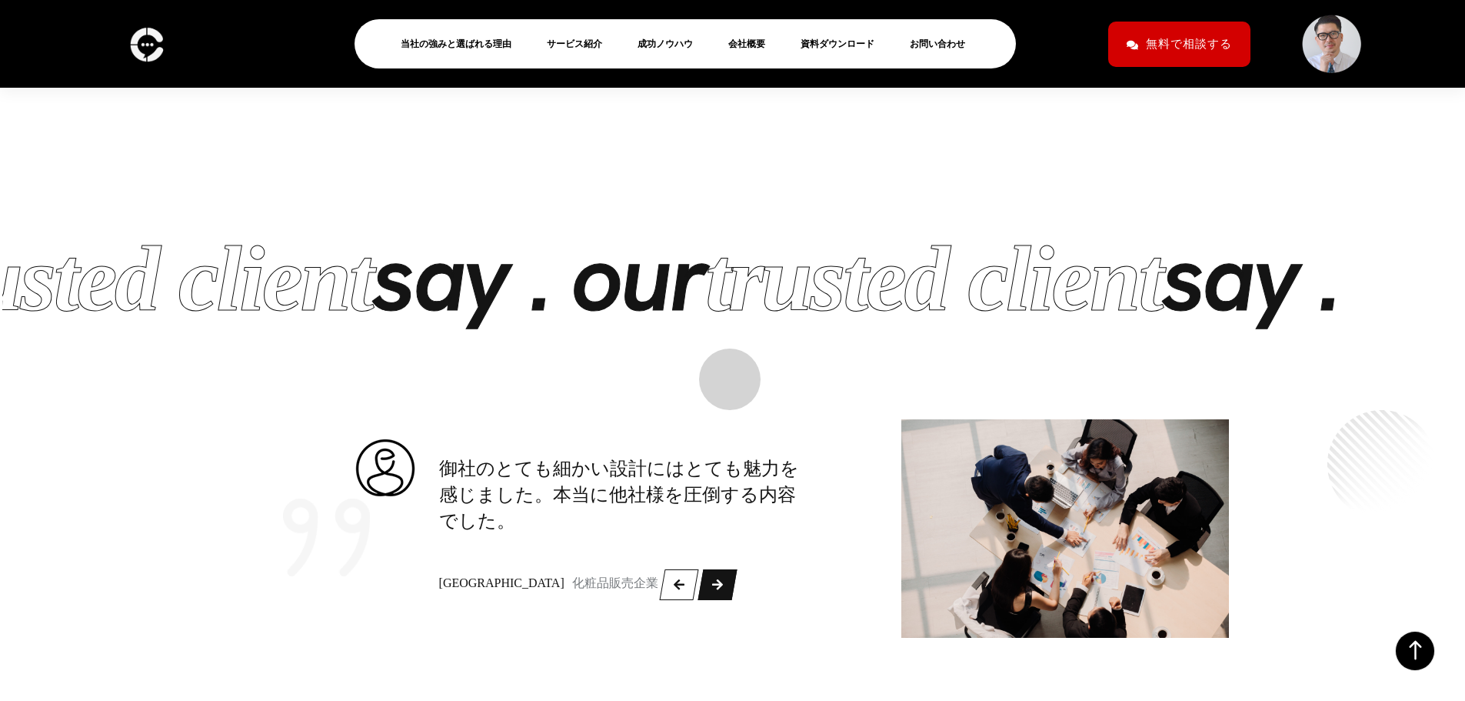
click at [722, 578] on icon "Next slide" at bounding box center [717, 584] width 11 height 12
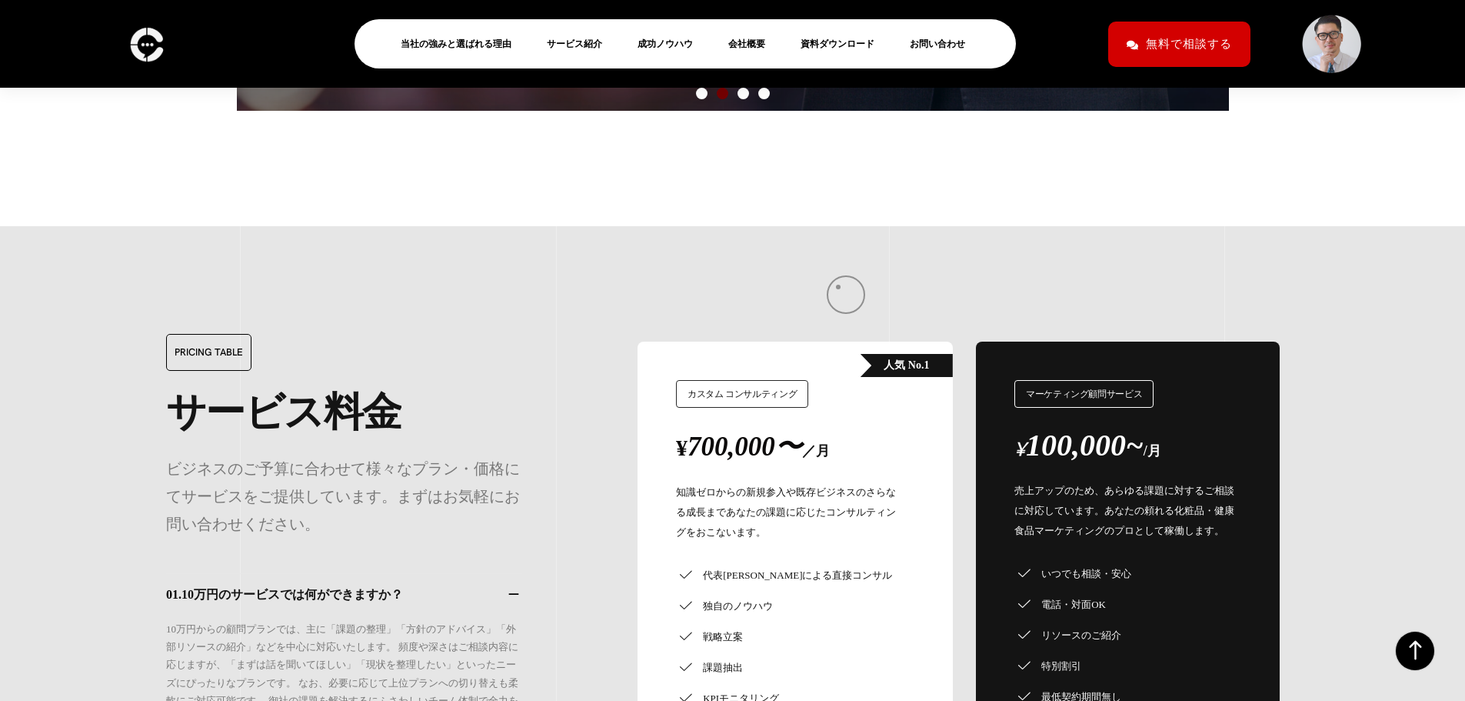
scroll to position [12929, 0]
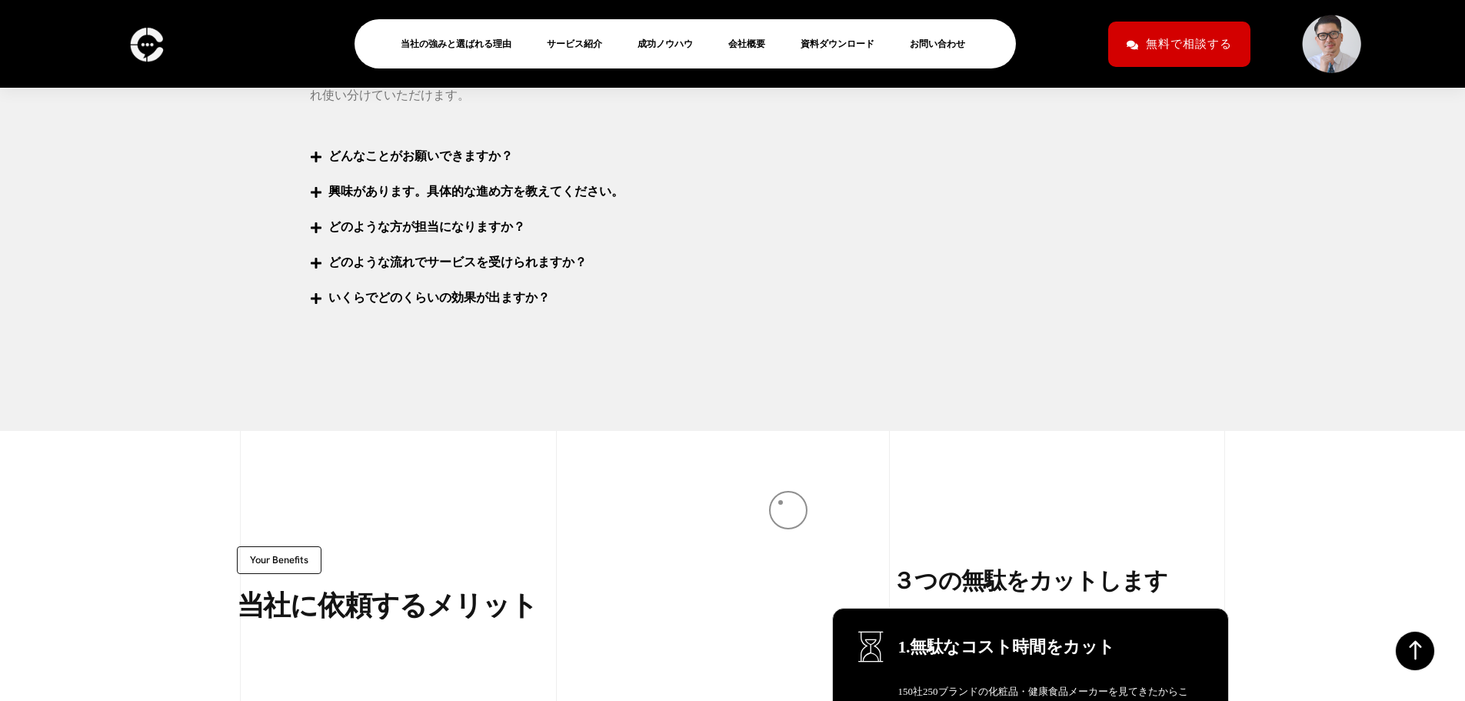
scroll to position [6538, 0]
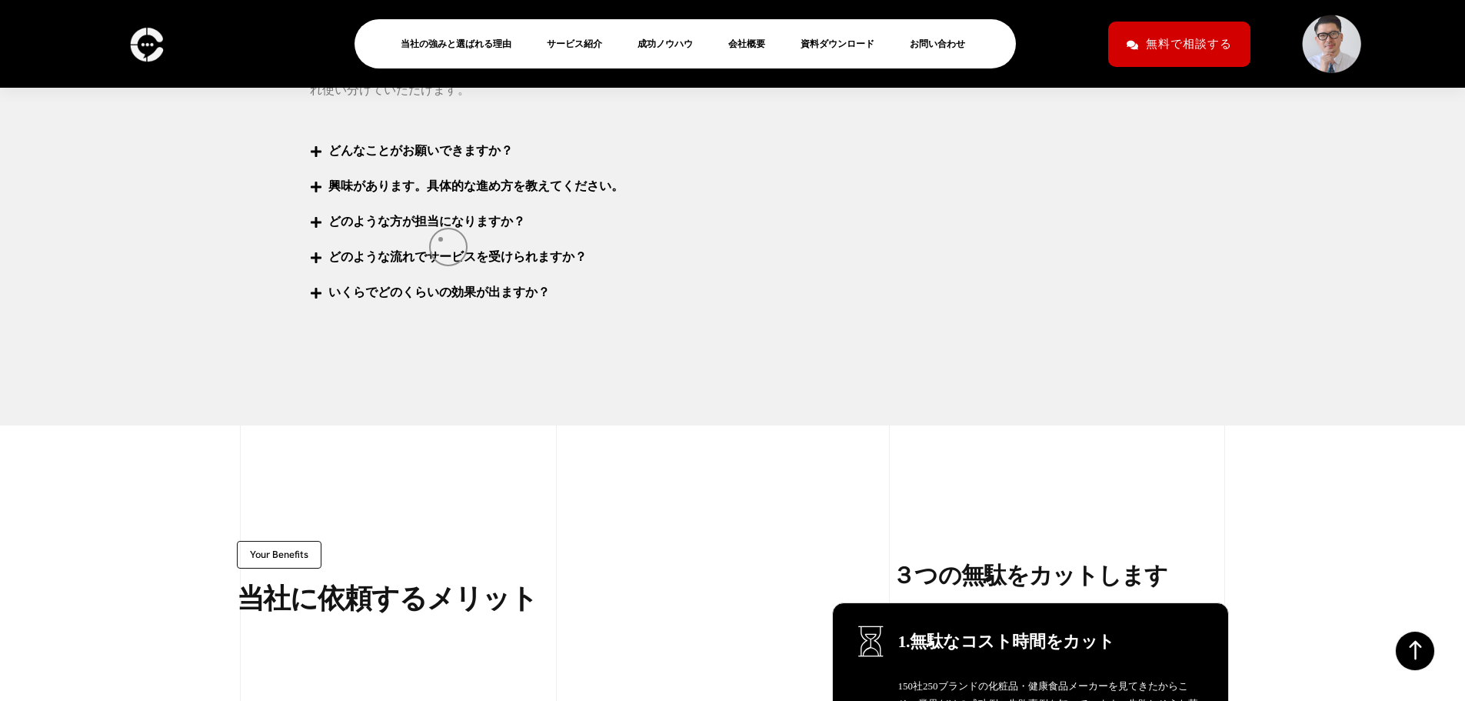
click at [440, 228] on link "どのような方が担当になりますか？" at bounding box center [426, 221] width 197 height 13
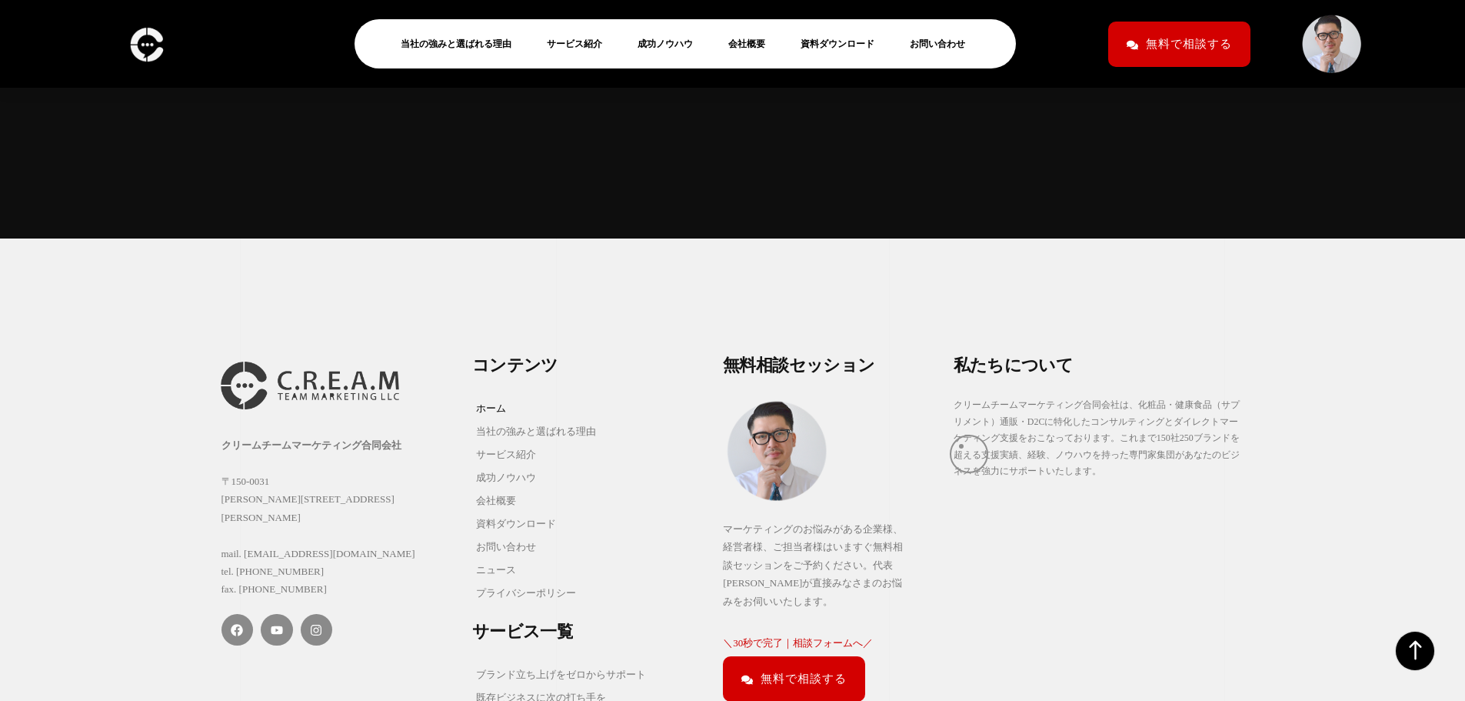
scroll to position [15153, 0]
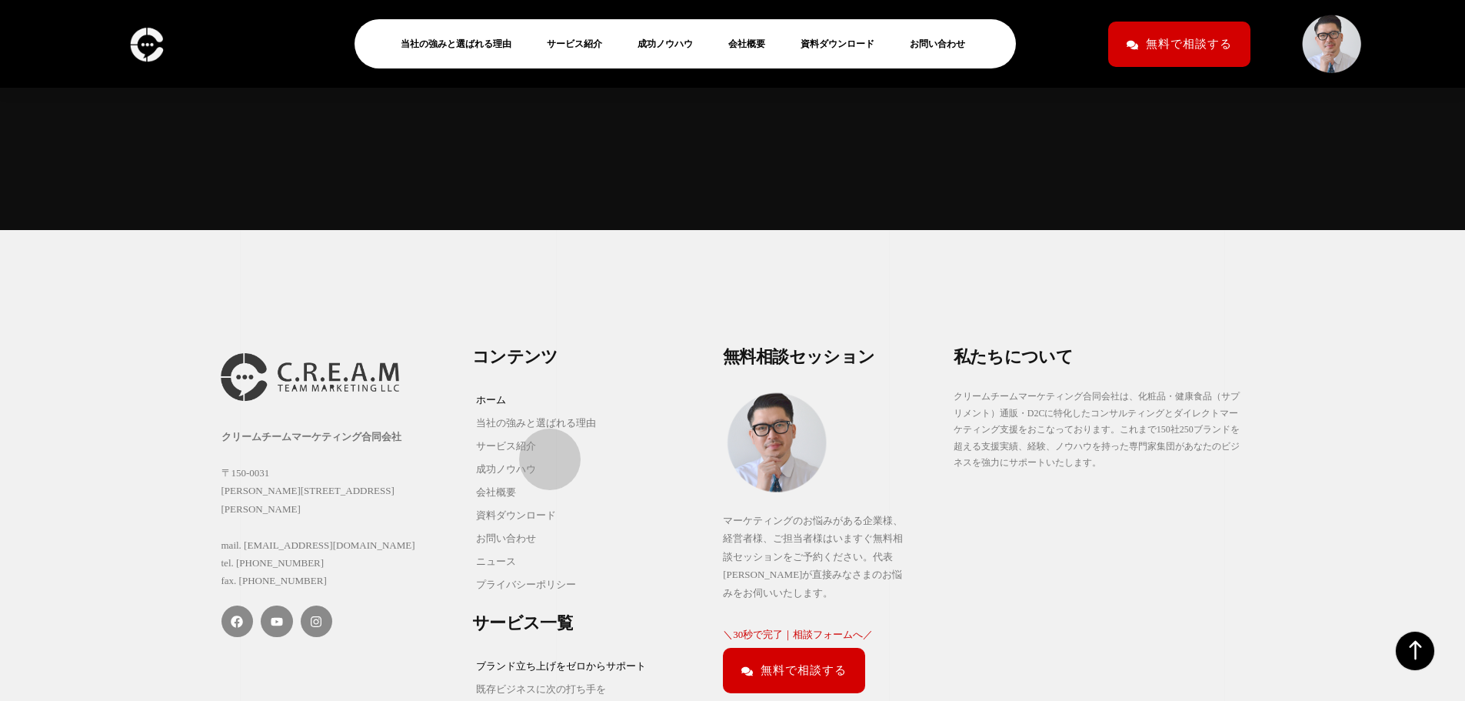
click at [542, 654] on link "ブランド立ち上げをゼロからサポート" at bounding box center [561, 665] width 178 height 23
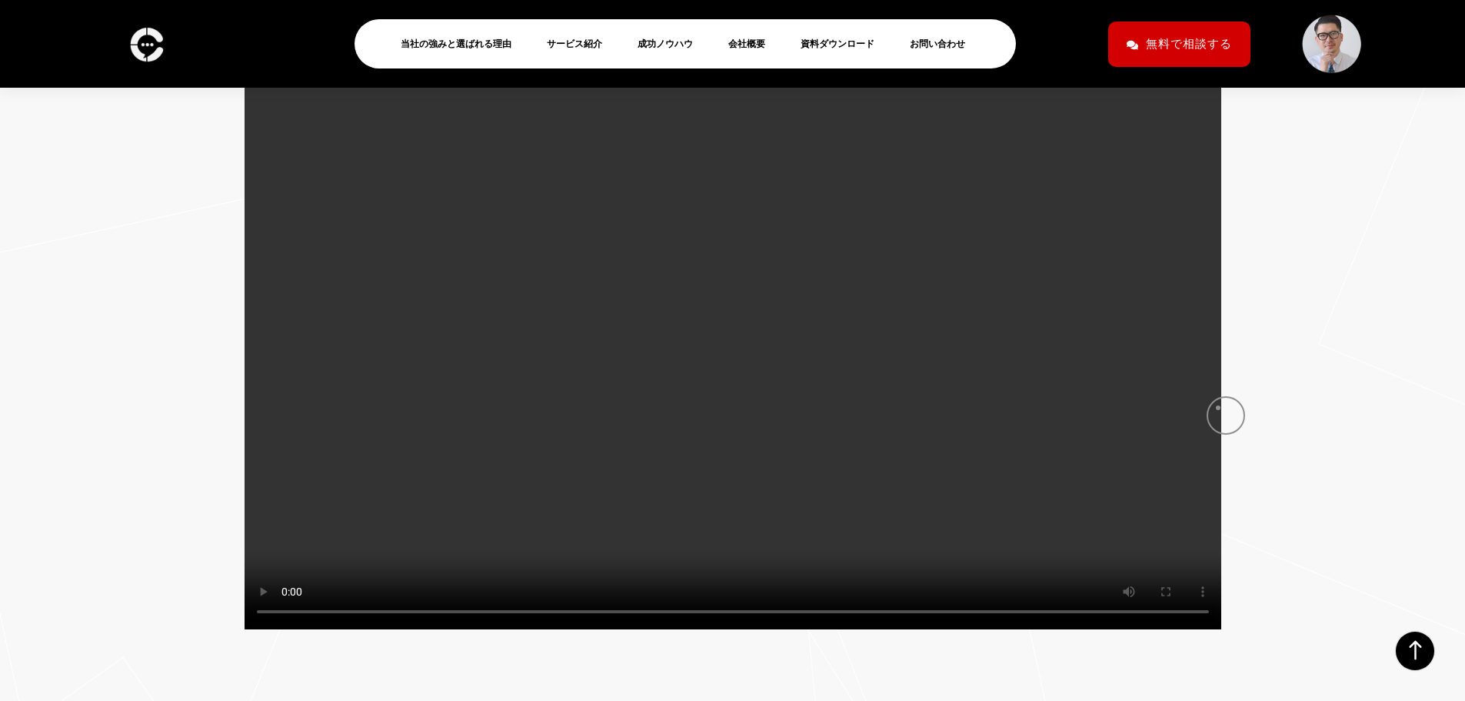
scroll to position [1516, 0]
